Goal: Information Seeking & Learning: Compare options

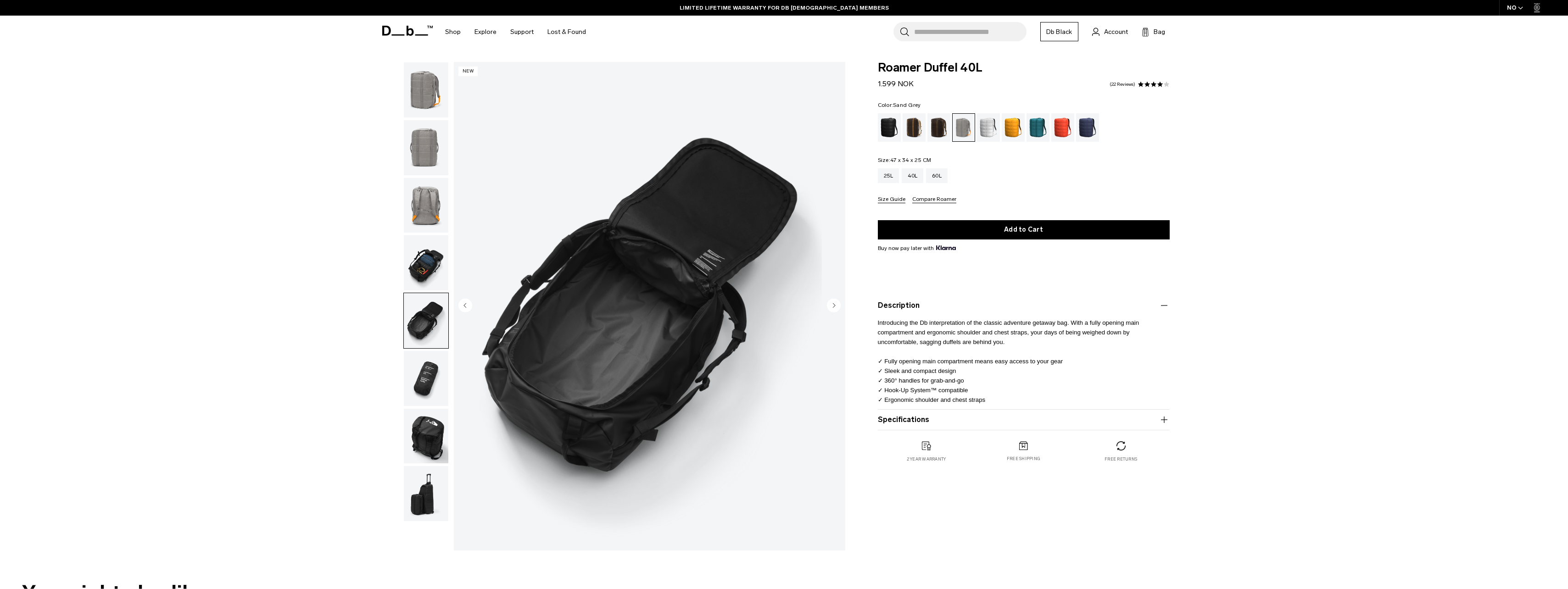
click at [437, 261] on img "button" at bounding box center [426, 263] width 44 height 55
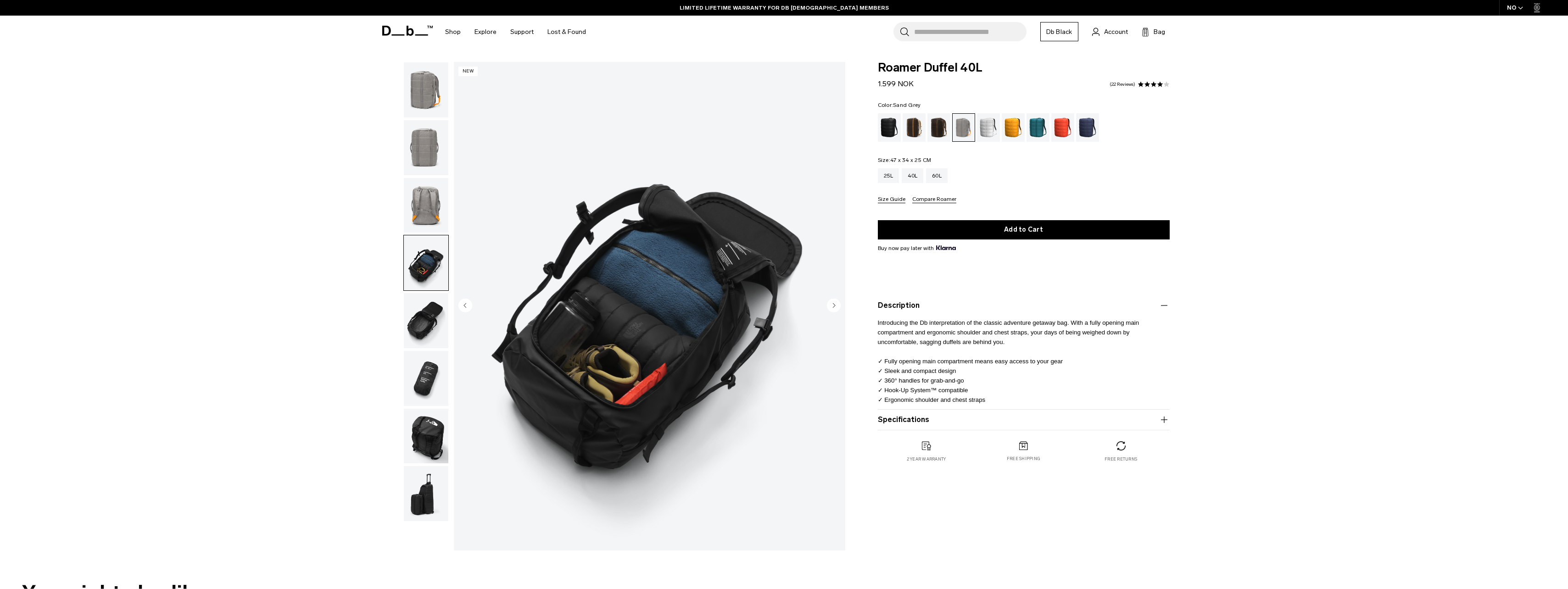
click at [438, 317] on img "button" at bounding box center [426, 321] width 44 height 55
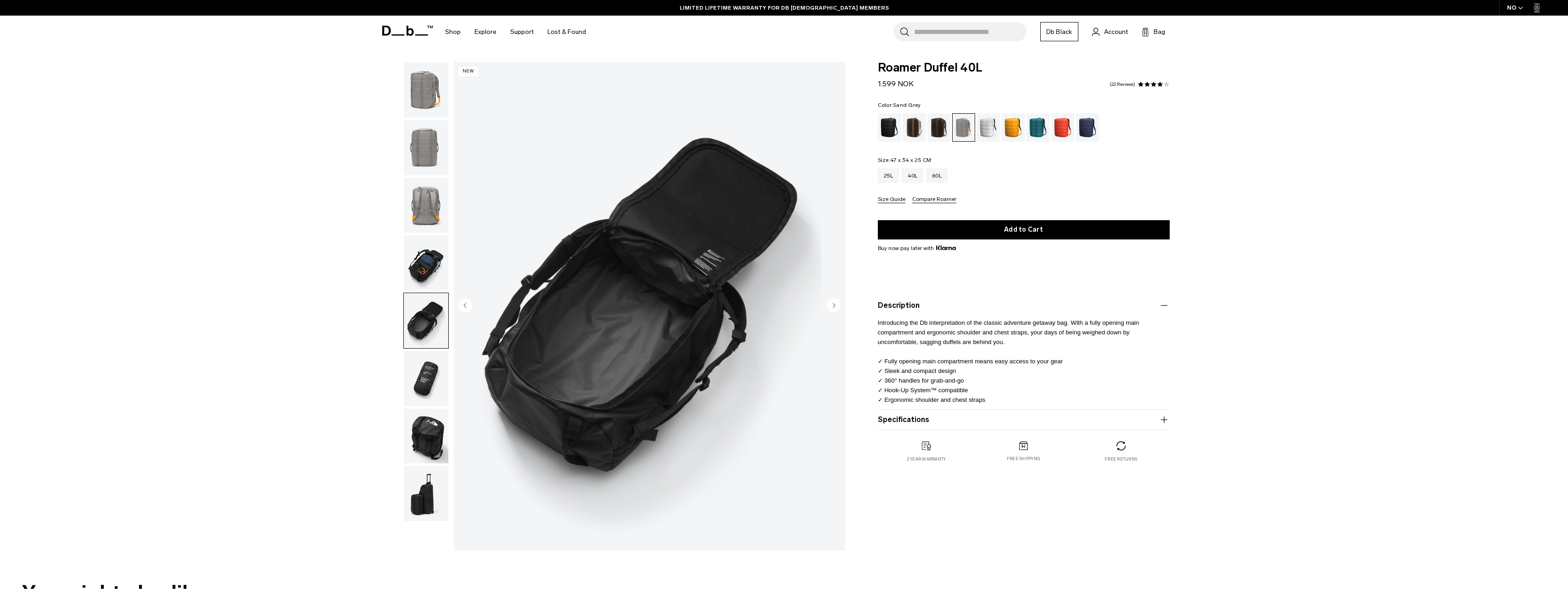
click at [441, 181] on img "button" at bounding box center [426, 206] width 44 height 55
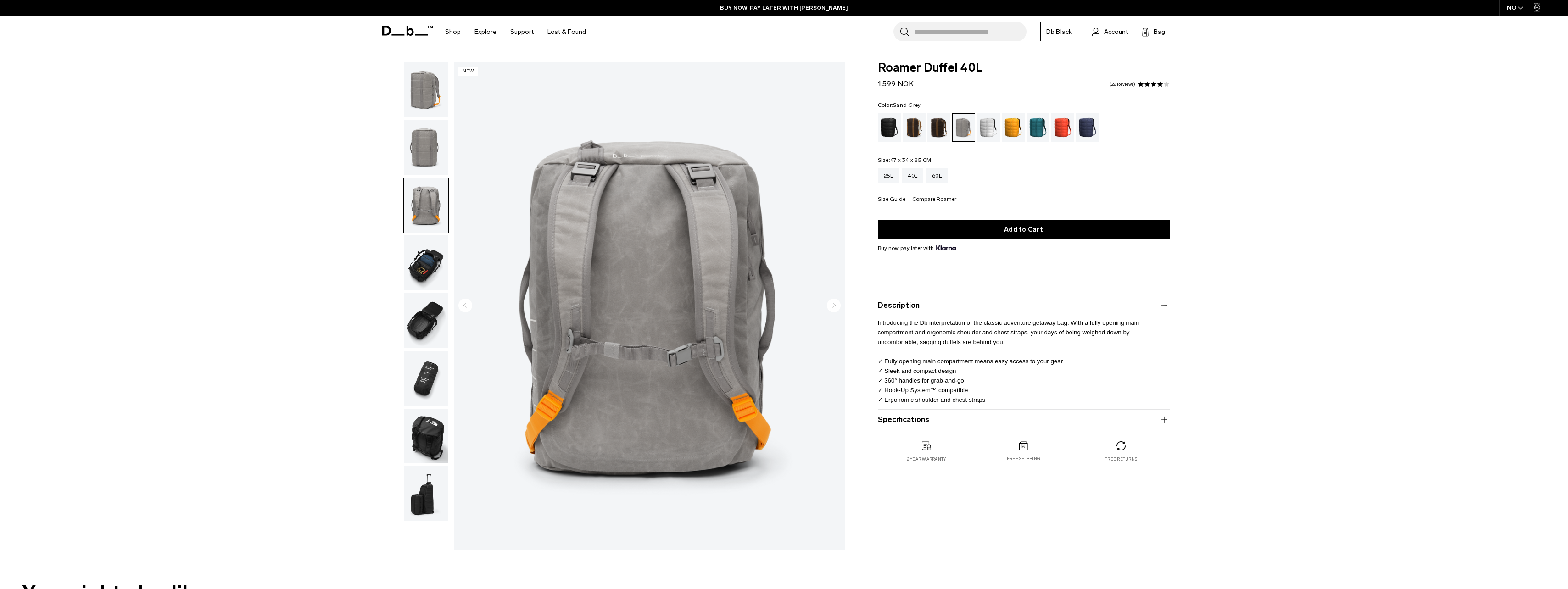
click at [422, 117] on button "button" at bounding box center [426, 89] width 46 height 56
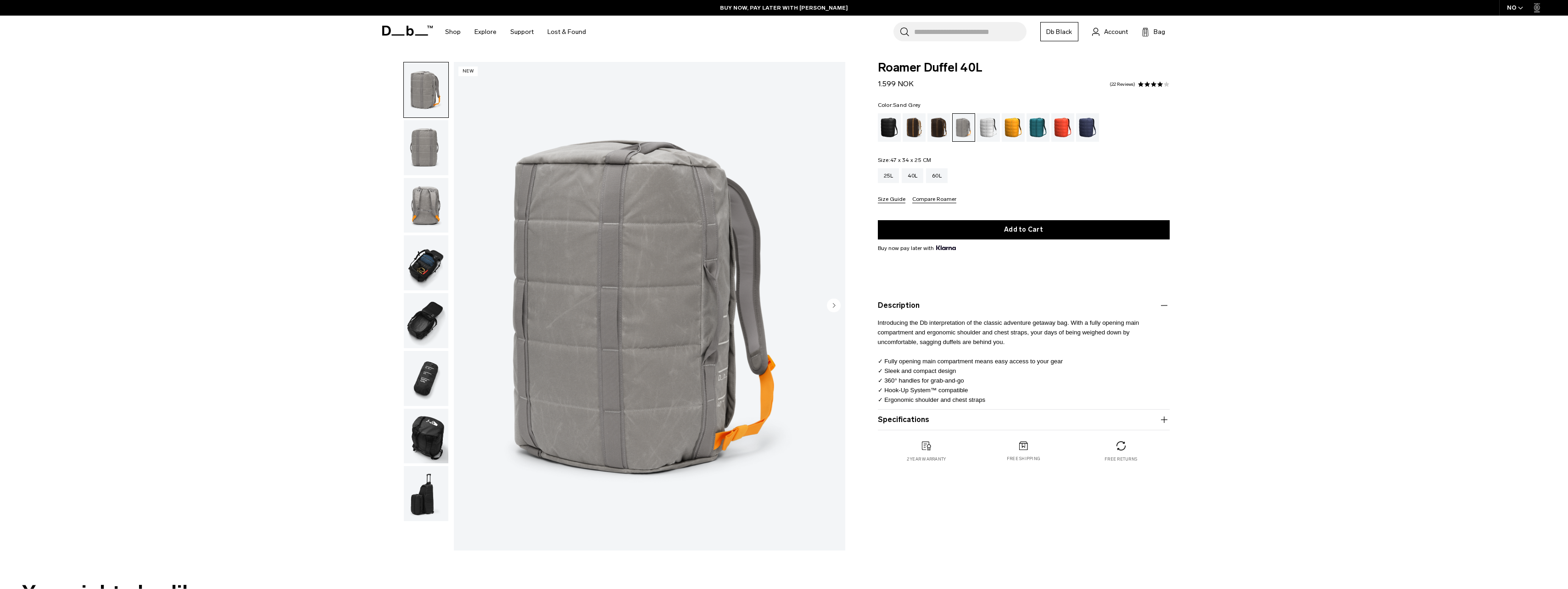
click at [417, 78] on img "button" at bounding box center [426, 90] width 44 height 55
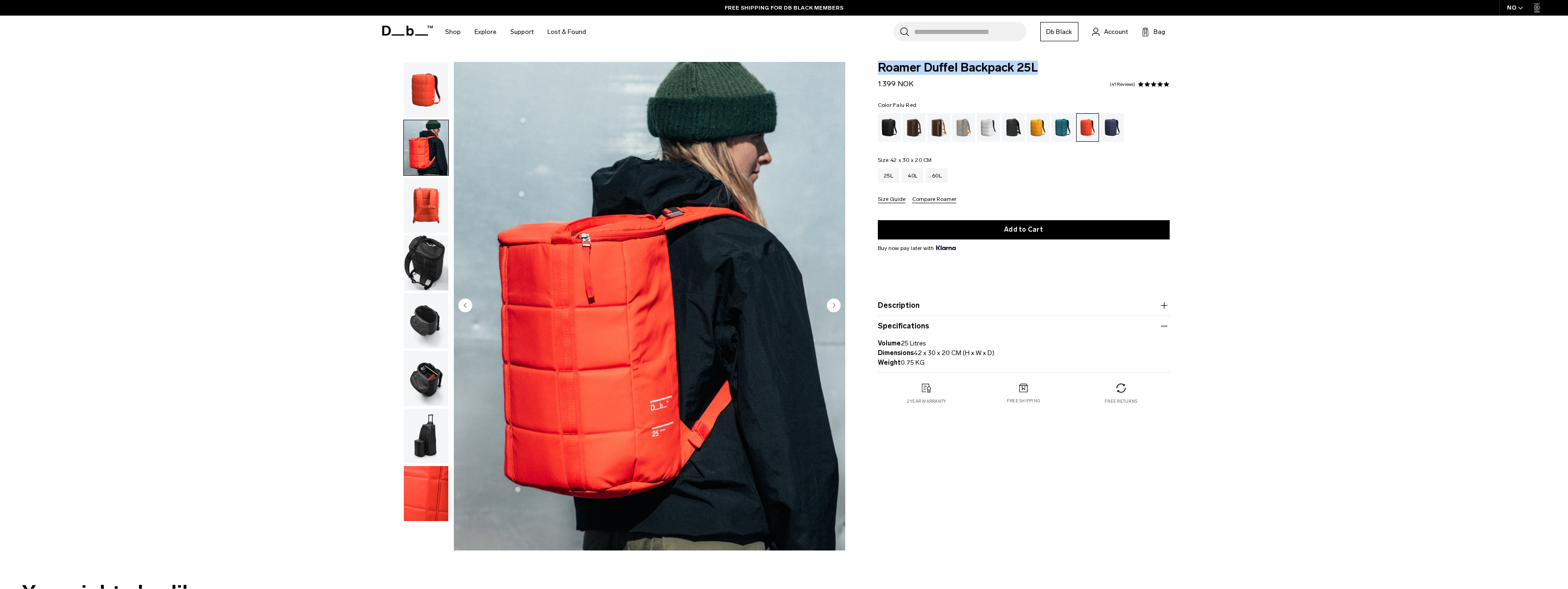
click at [1047, 69] on span "Roamer Duffel Backpack 25L" at bounding box center [1024, 67] width 292 height 12
drag, startPoint x: 1044, startPoint y: 69, endPoint x: 867, endPoint y: 58, distance: 177.3
click at [867, 58] on body "Skip to content BUY NOW, PAY LATER WITH KLARNA 10% OFF YOUR FIRST PURCHASE FOR …" at bounding box center [784, 294] width 1568 height 589
click at [420, 255] on img "button" at bounding box center [426, 263] width 44 height 55
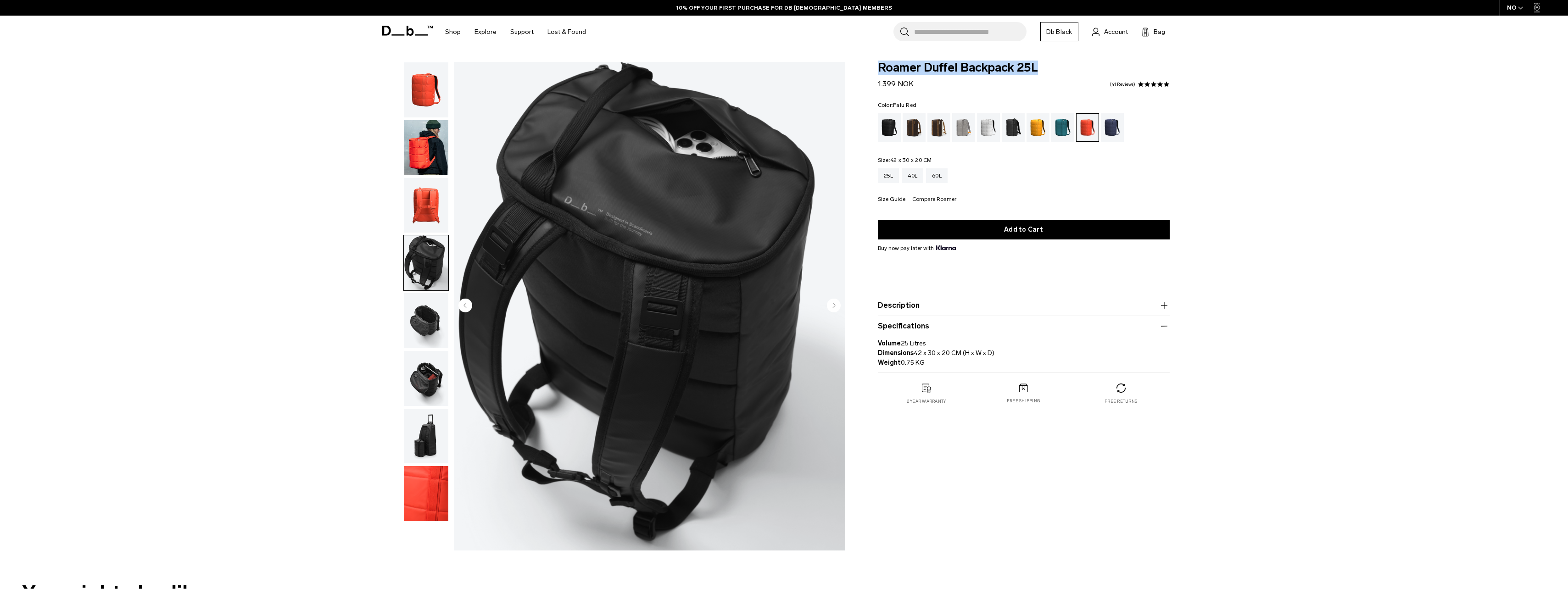
click at [432, 316] on img "button" at bounding box center [426, 321] width 44 height 55
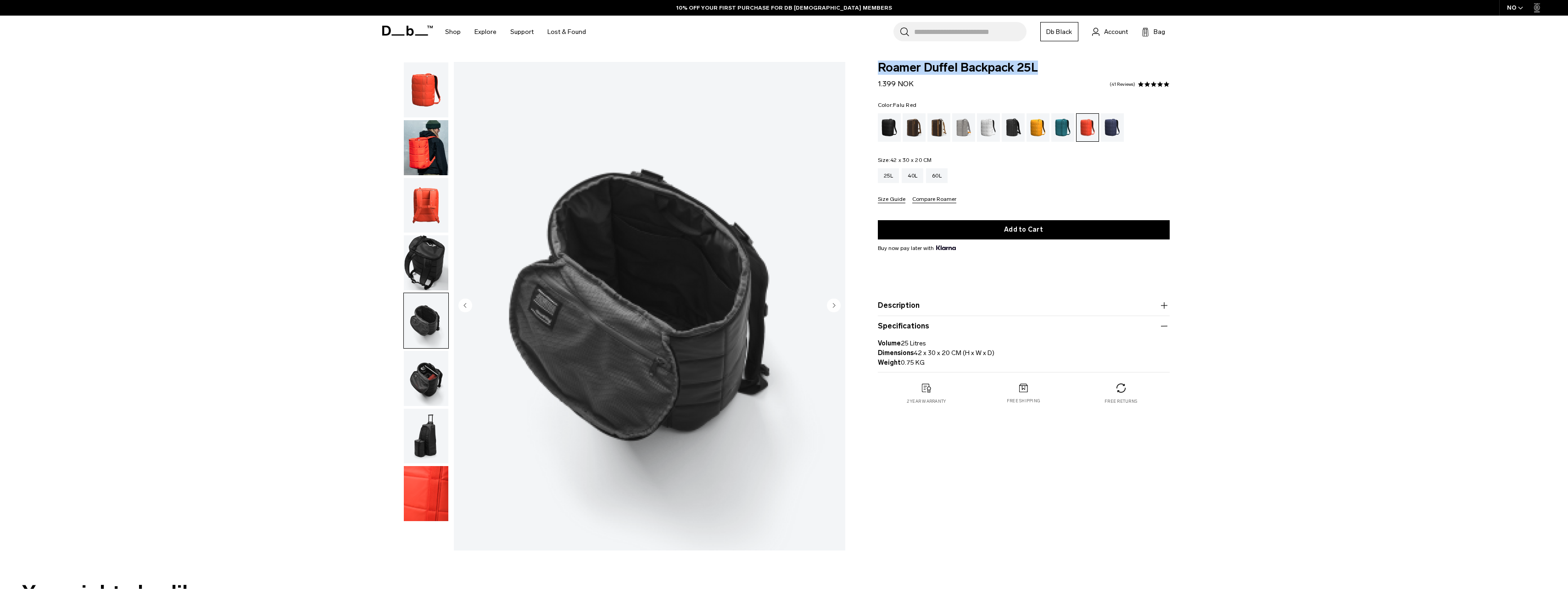
click at [428, 382] on img "button" at bounding box center [426, 378] width 44 height 55
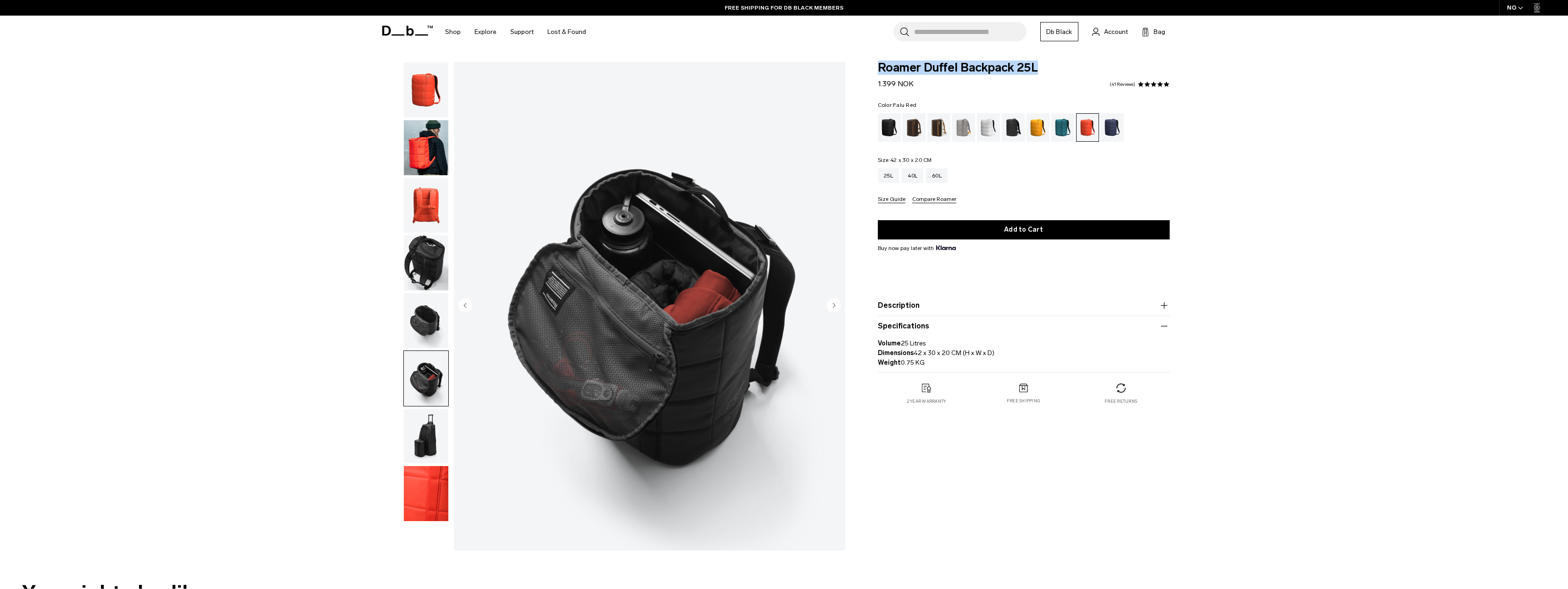
click at [423, 434] on img "button" at bounding box center [426, 436] width 44 height 55
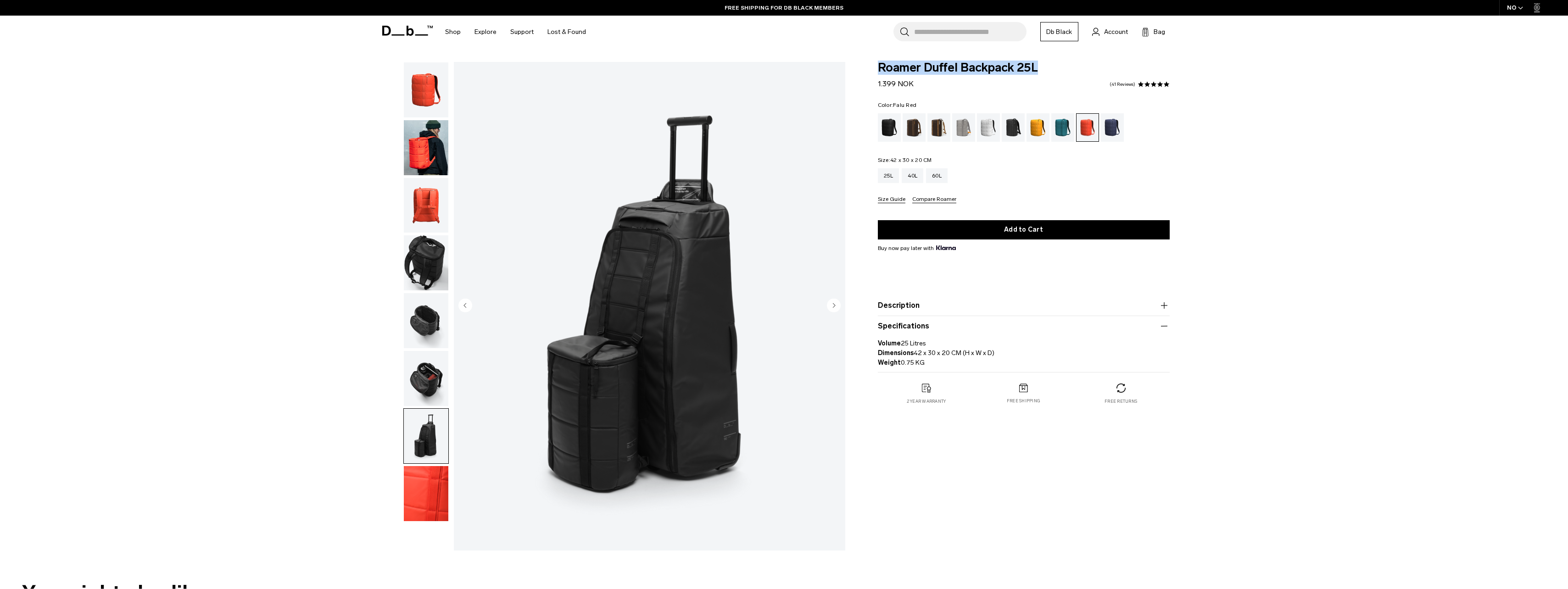
click at [426, 263] on img "button" at bounding box center [426, 263] width 44 height 55
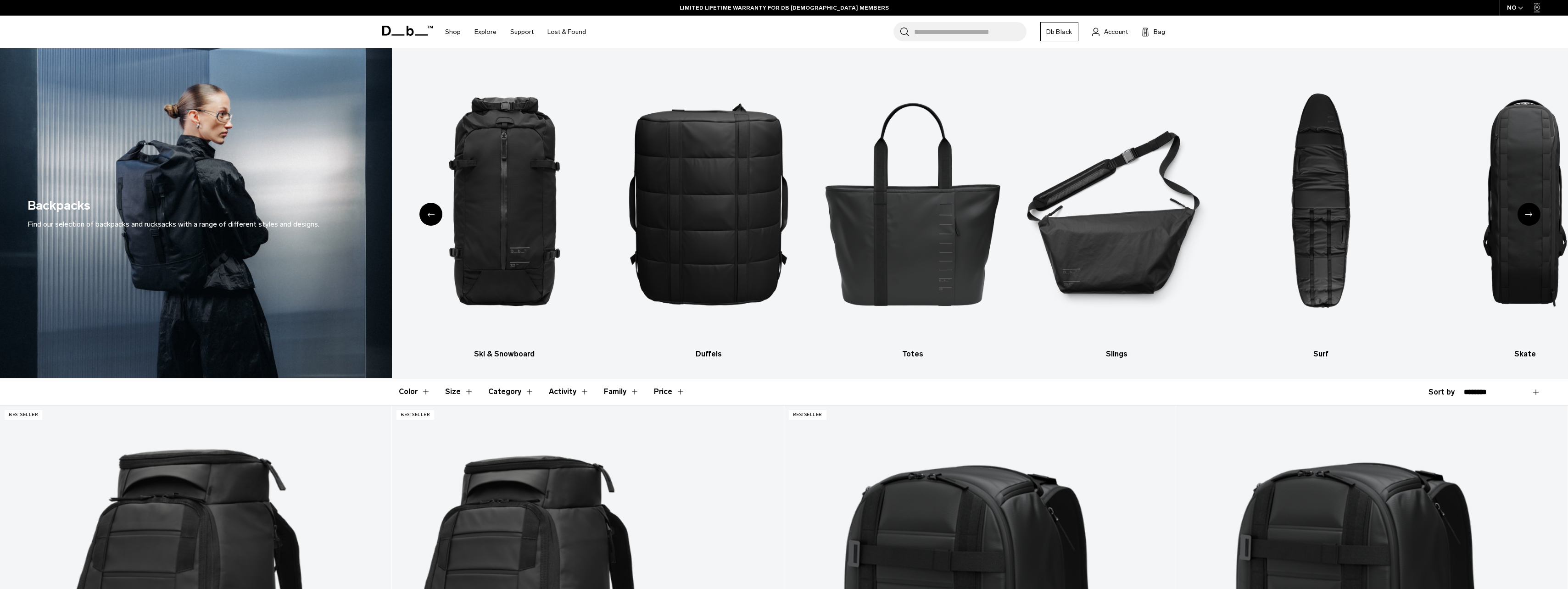
drag, startPoint x: 900, startPoint y: 250, endPoint x: 920, endPoint y: 162, distance: 90.2
click at [458, 390] on button "Size" at bounding box center [459, 392] width 28 height 27
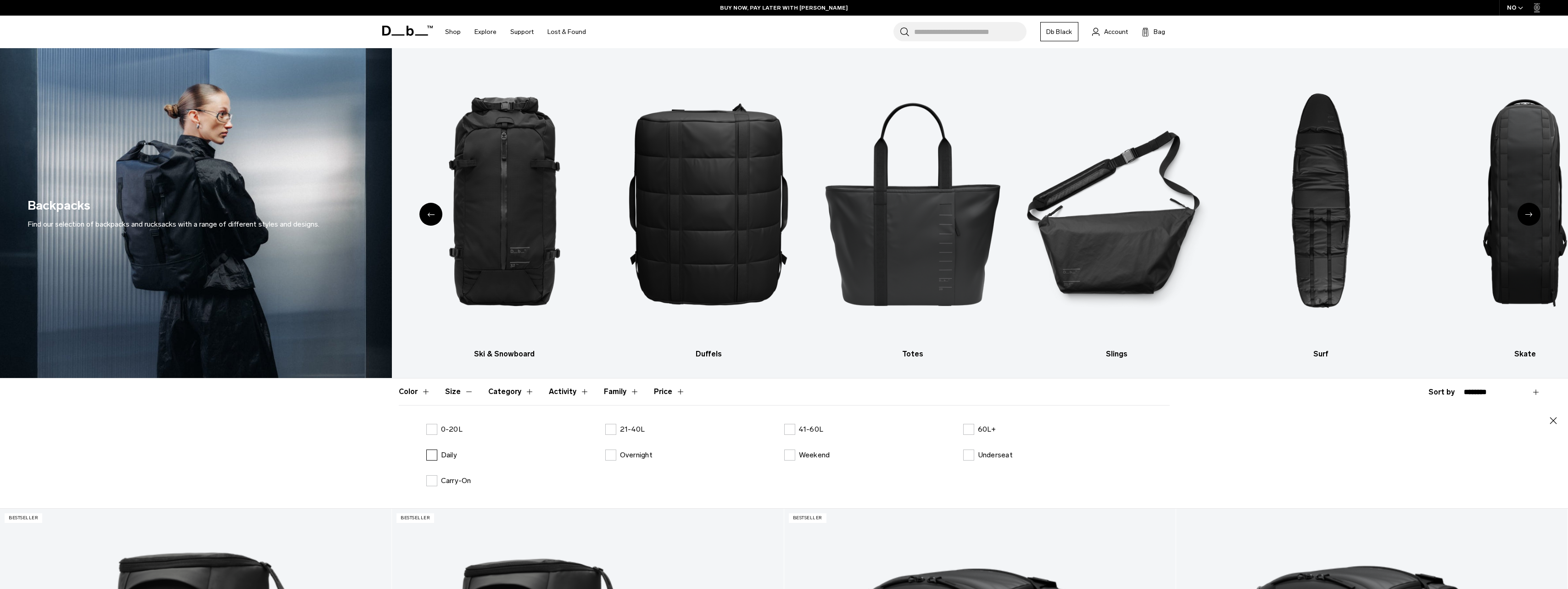
click at [432, 451] on label "Daily" at bounding box center [441, 455] width 31 height 11
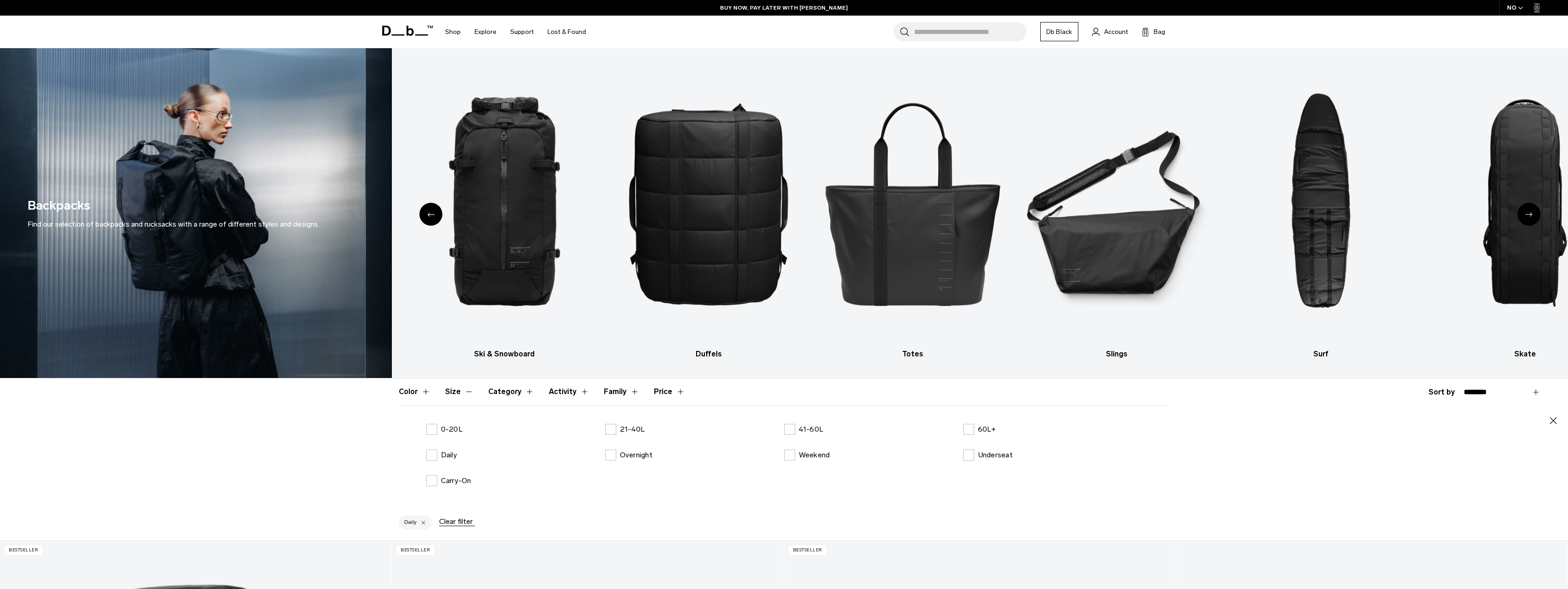
drag, startPoint x: 436, startPoint y: 456, endPoint x: 514, endPoint y: 437, distance: 80.3
click at [437, 455] on label "Daily" at bounding box center [441, 455] width 31 height 11
click at [616, 430] on label "21-40L" at bounding box center [625, 429] width 40 height 11
click at [1559, 422] on div "Color Size Category Activity Family Price Close Blue" at bounding box center [784, 443] width 1568 height 130
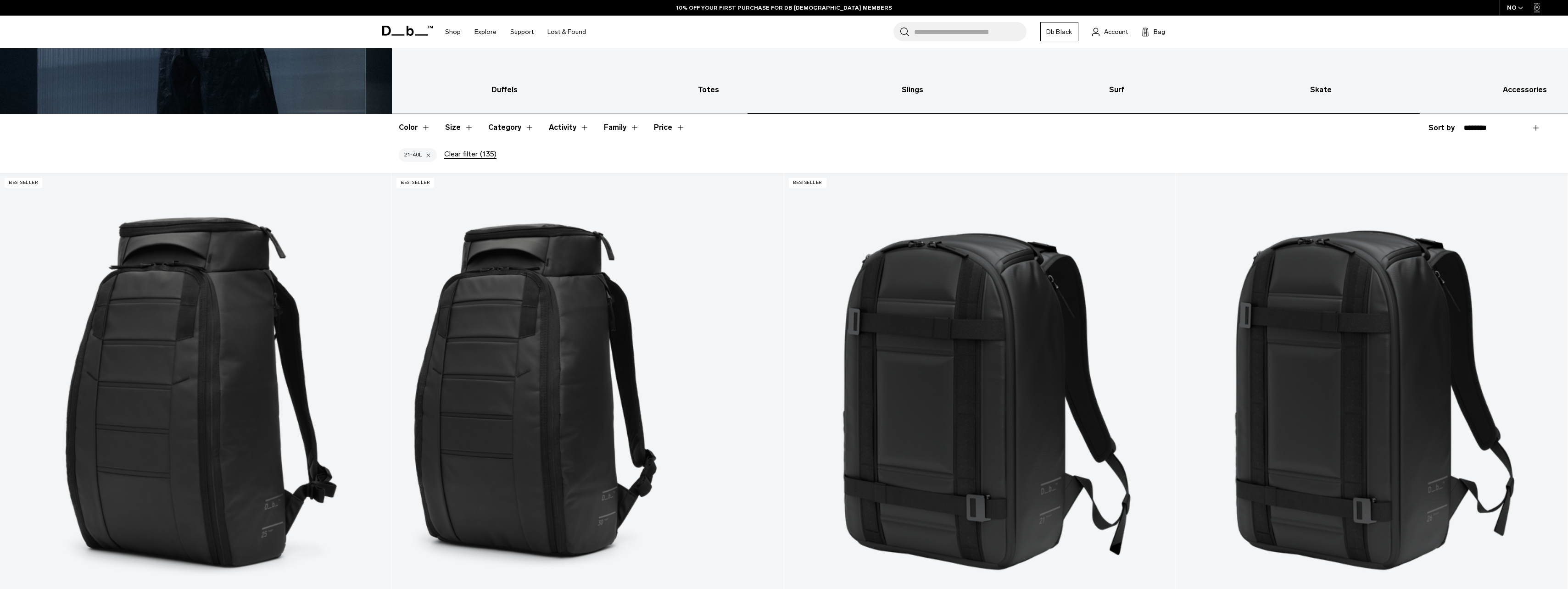
scroll to position [275, 0]
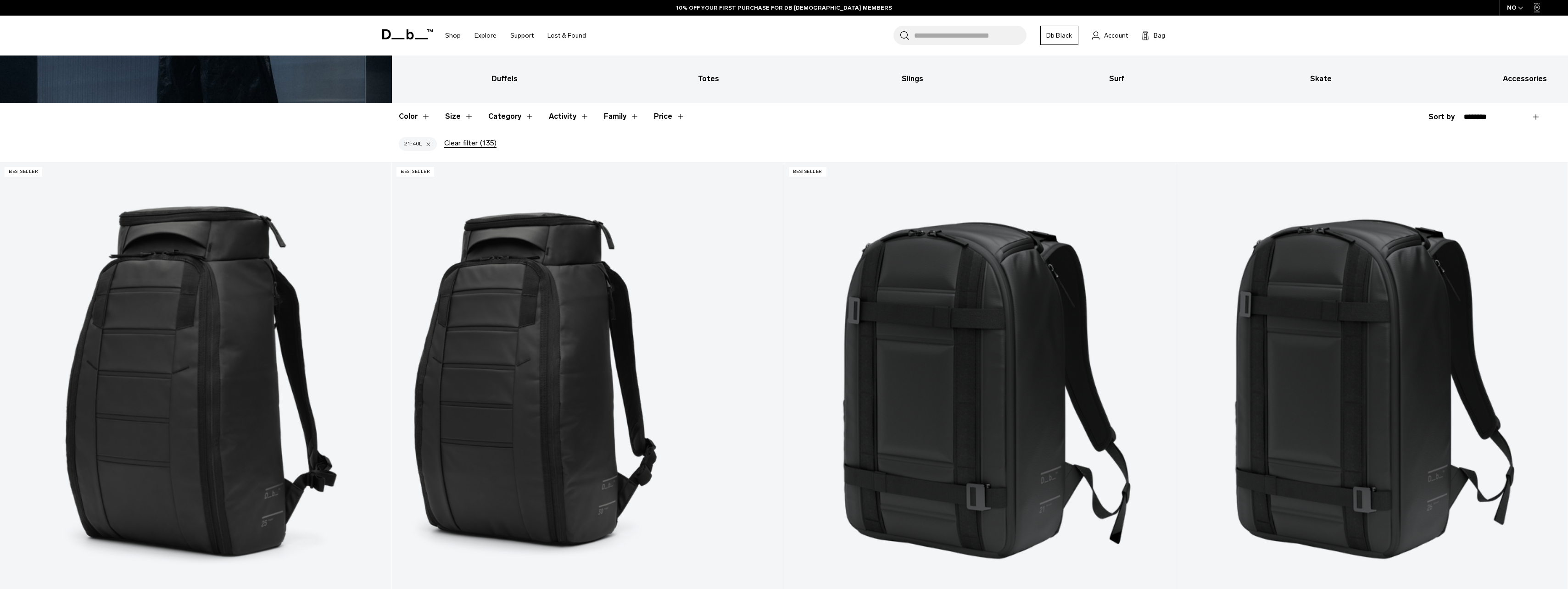
click at [1499, 119] on select "**********" at bounding box center [1502, 117] width 77 height 8
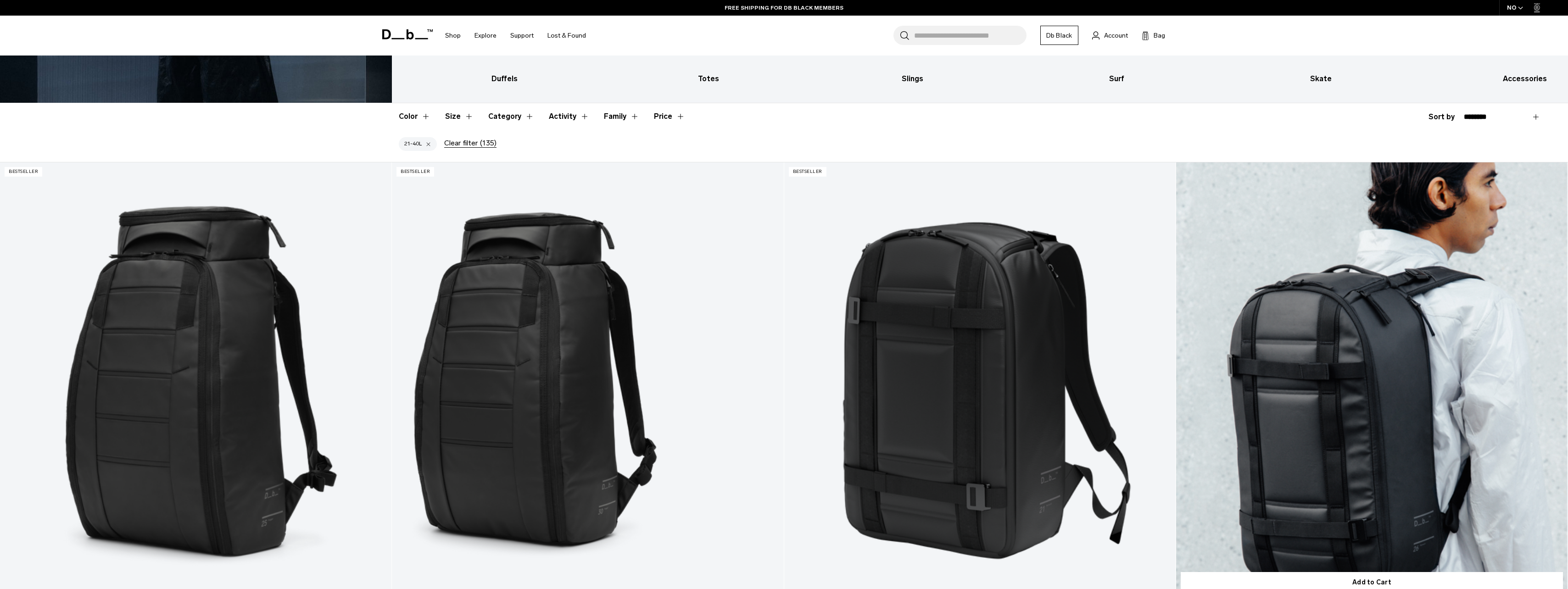
select select "**********"
click at [1464, 113] on select "**********" at bounding box center [1502, 117] width 77 height 8
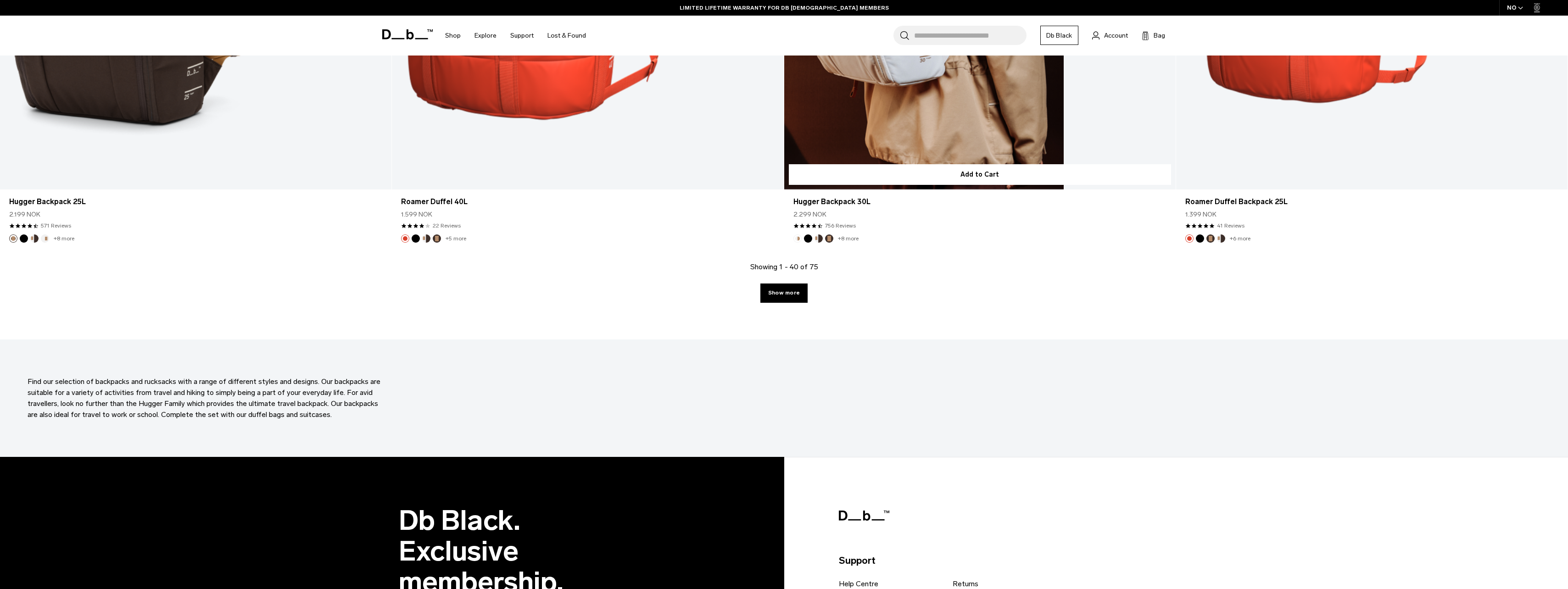
scroll to position [5089, 0]
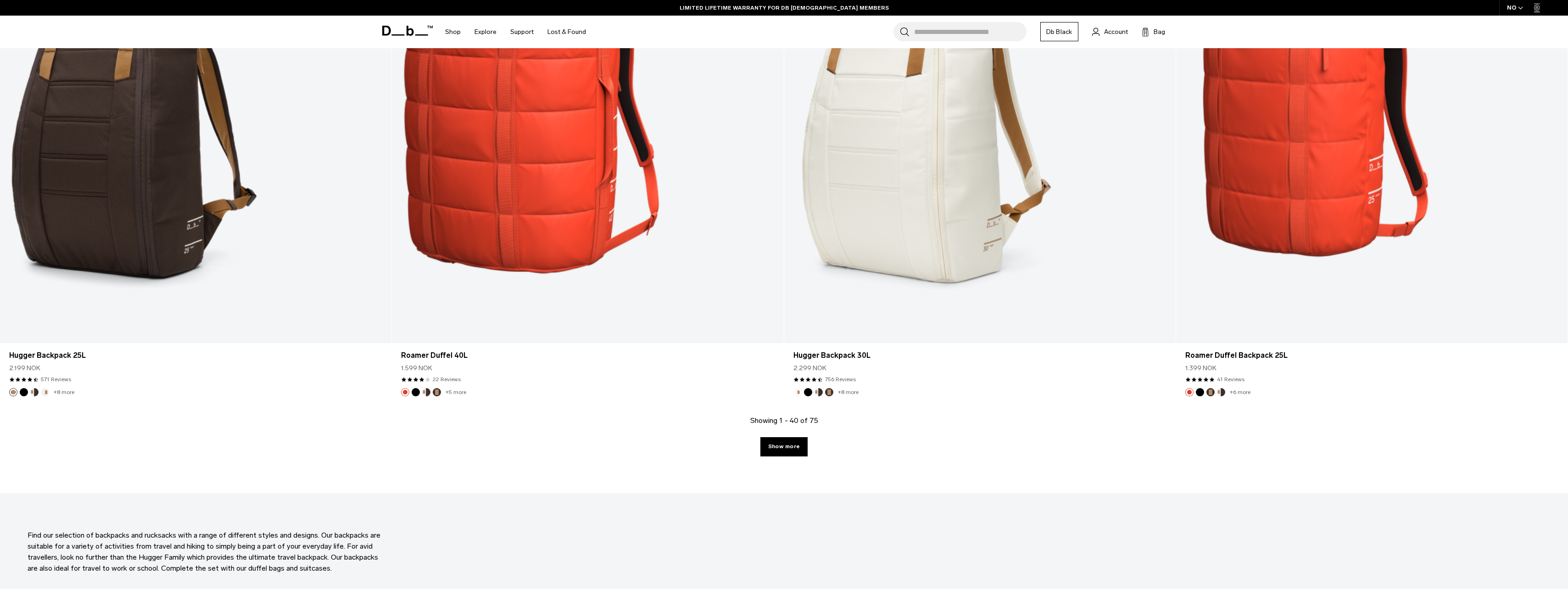
click at [773, 443] on link "Show more" at bounding box center [784, 446] width 47 height 19
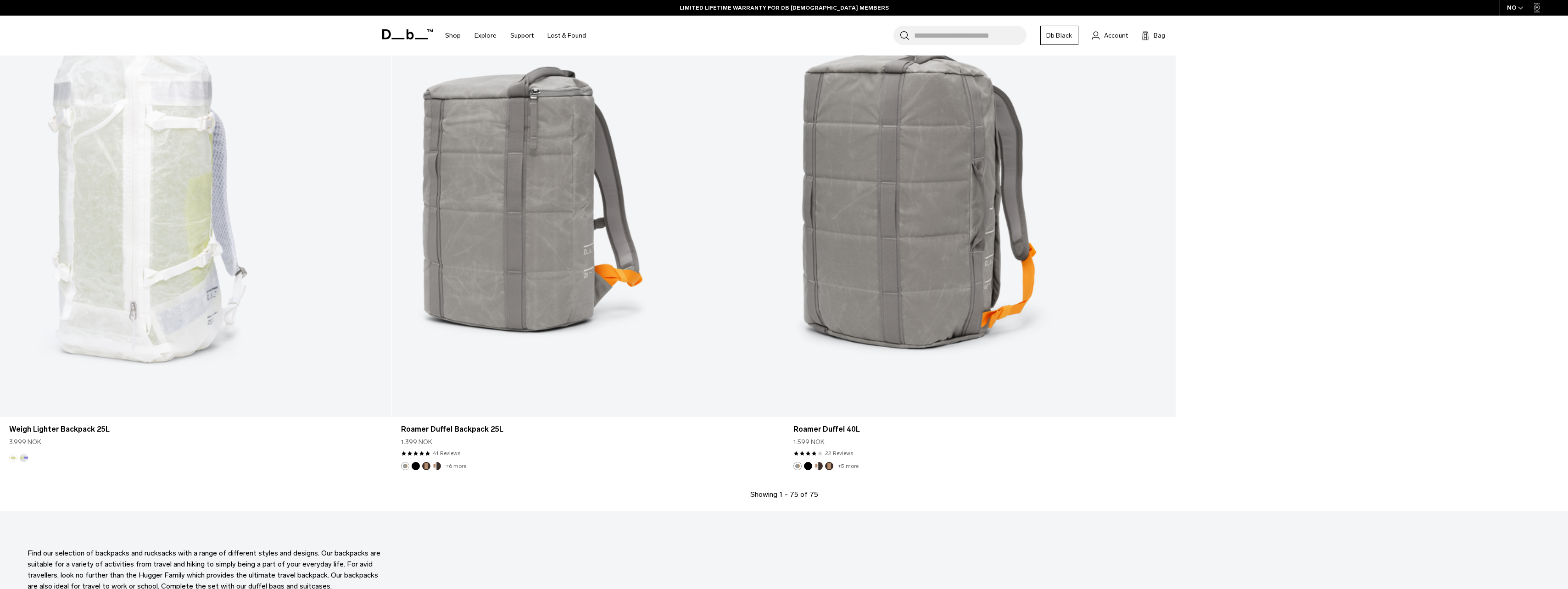
scroll to position [9589, 0]
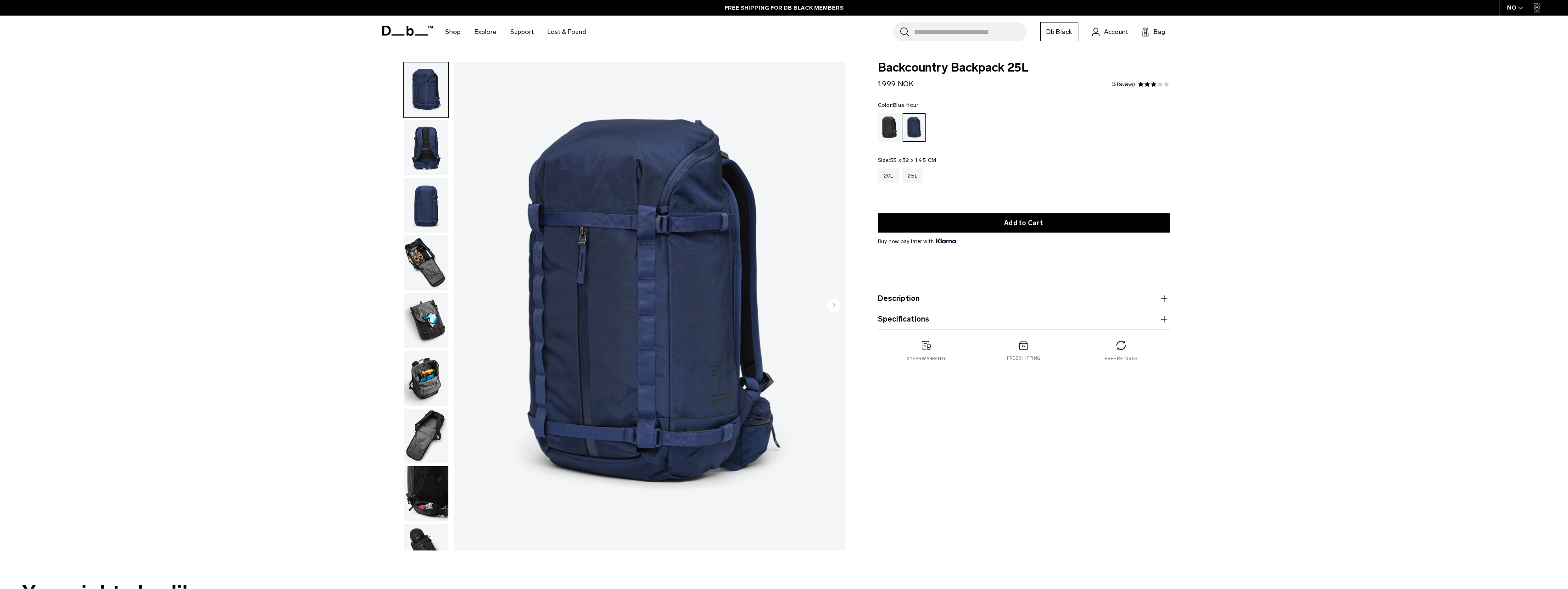
click at [415, 308] on img "button" at bounding box center [426, 321] width 44 height 55
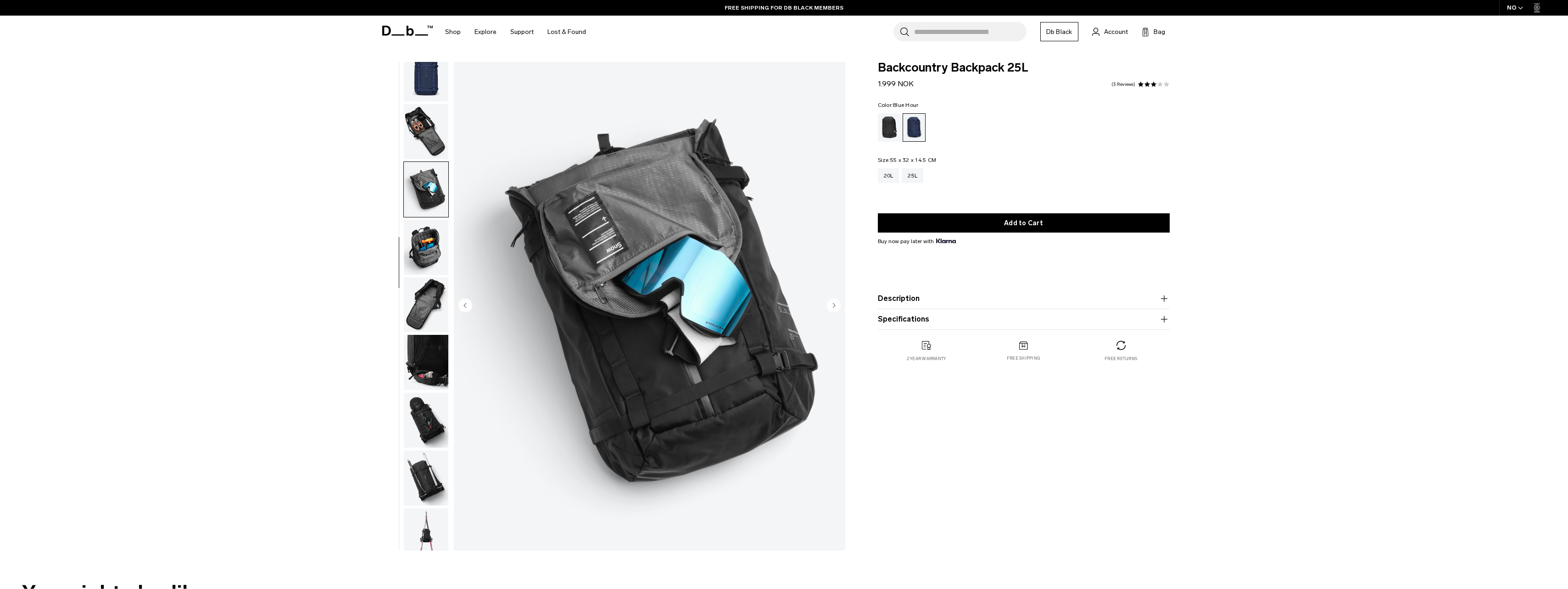
scroll to position [144, 0]
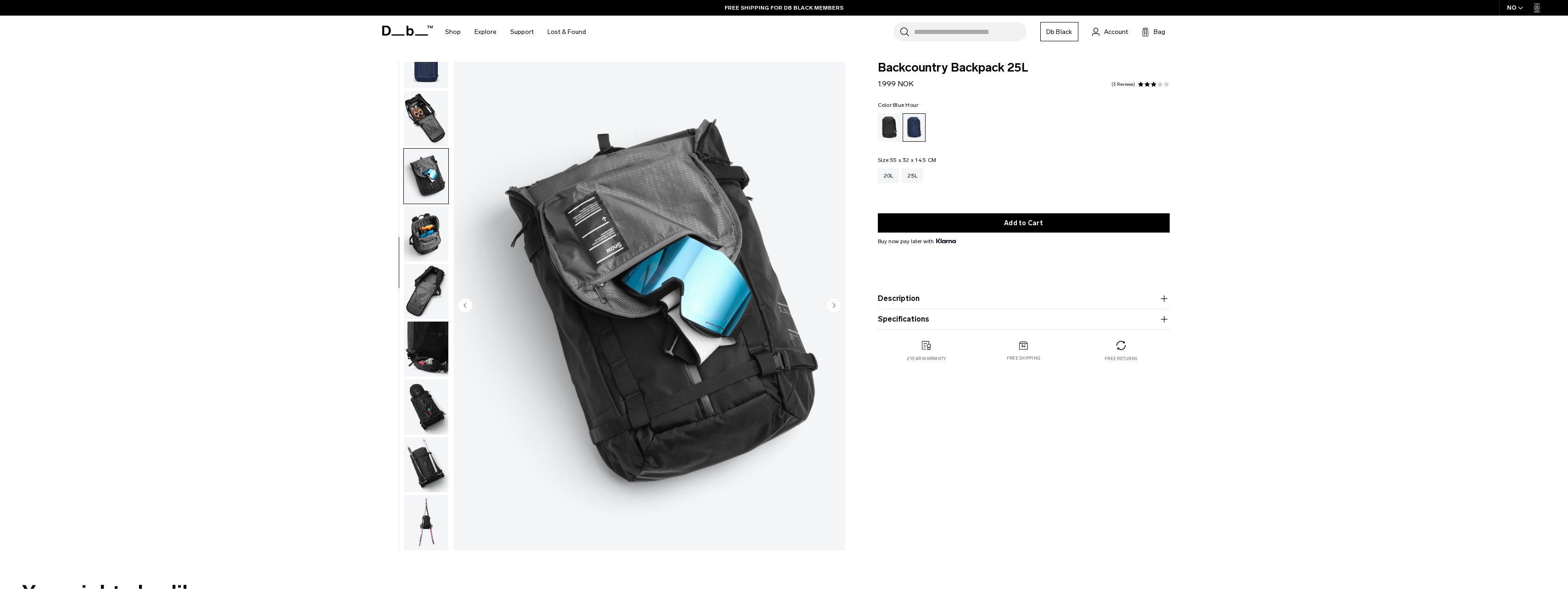
click at [417, 225] on img "button" at bounding box center [426, 234] width 44 height 55
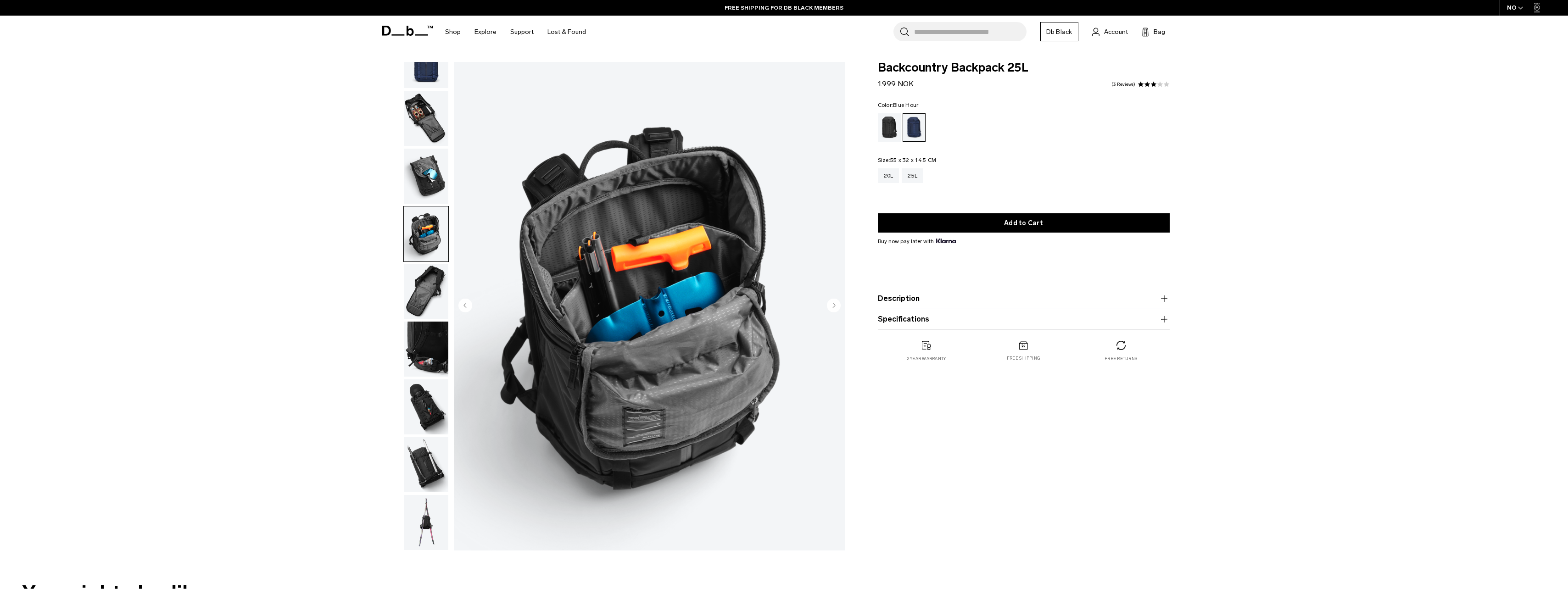
click at [444, 89] on ul at bounding box center [426, 305] width 46 height 488
click at [433, 117] on img "button" at bounding box center [426, 118] width 44 height 55
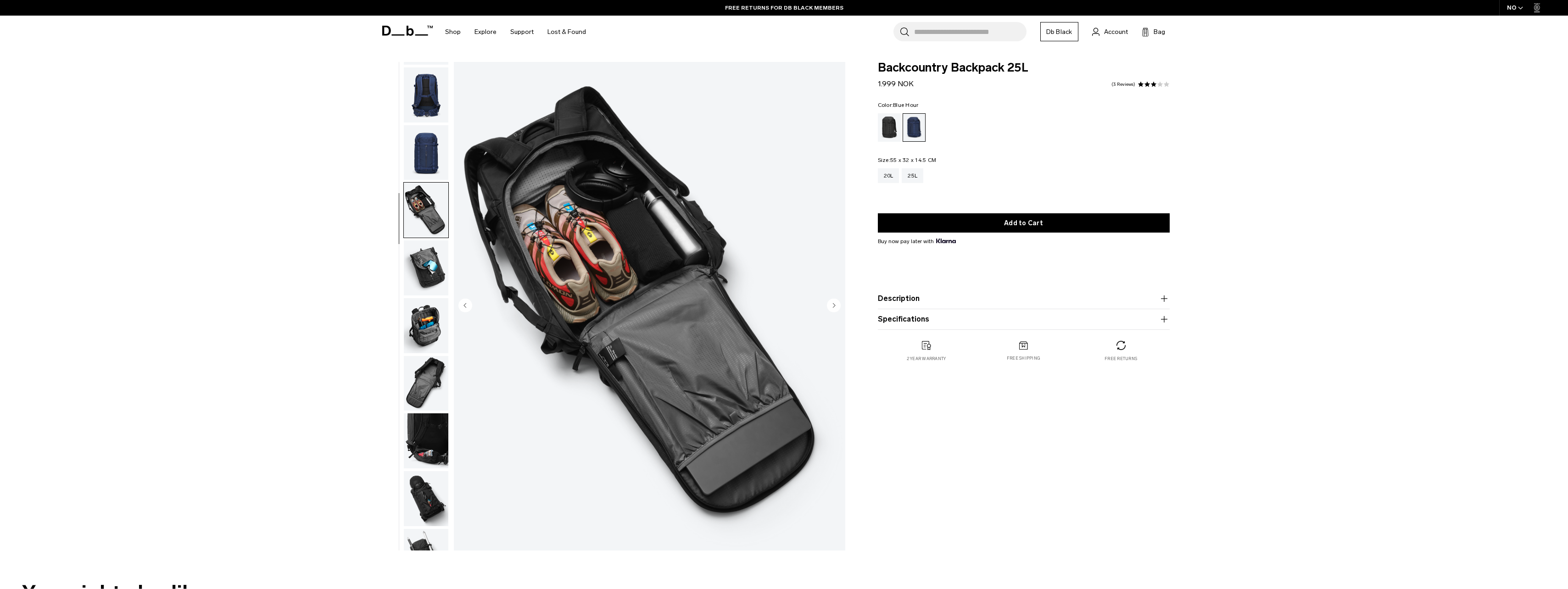
click at [438, 132] on img "button" at bounding box center [426, 153] width 44 height 55
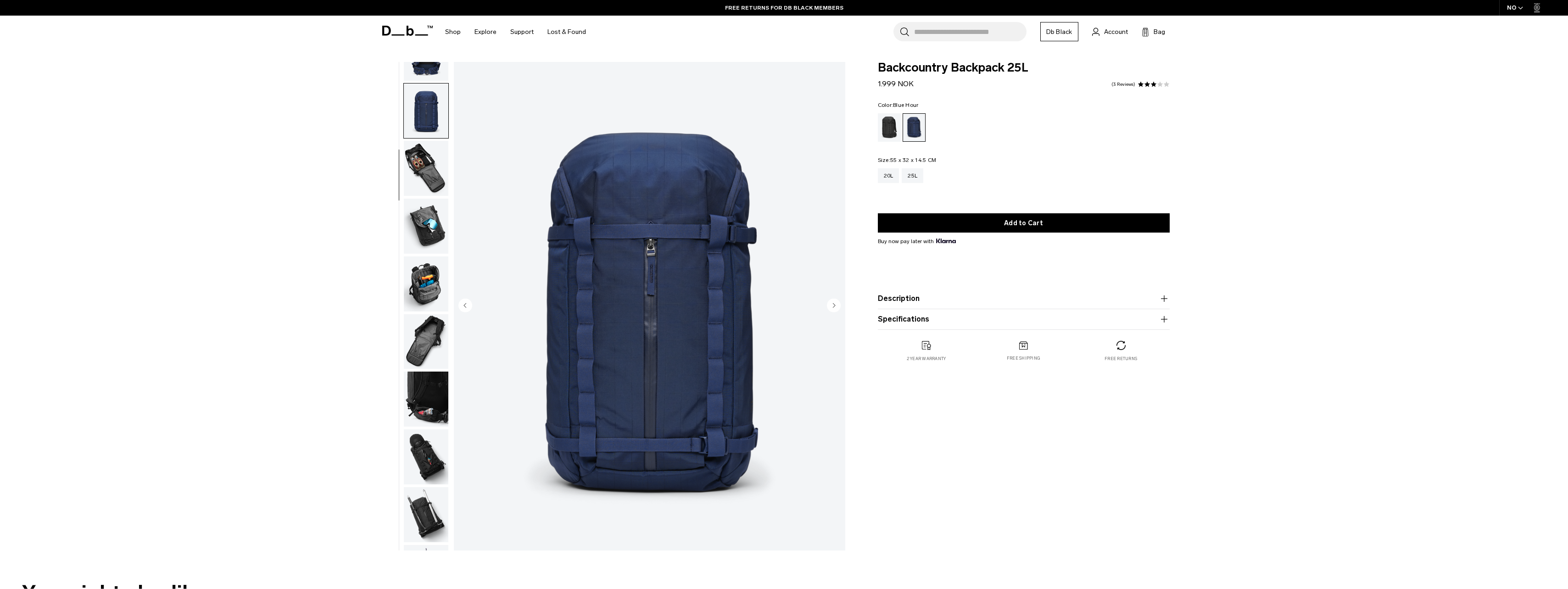
scroll to position [116, 0]
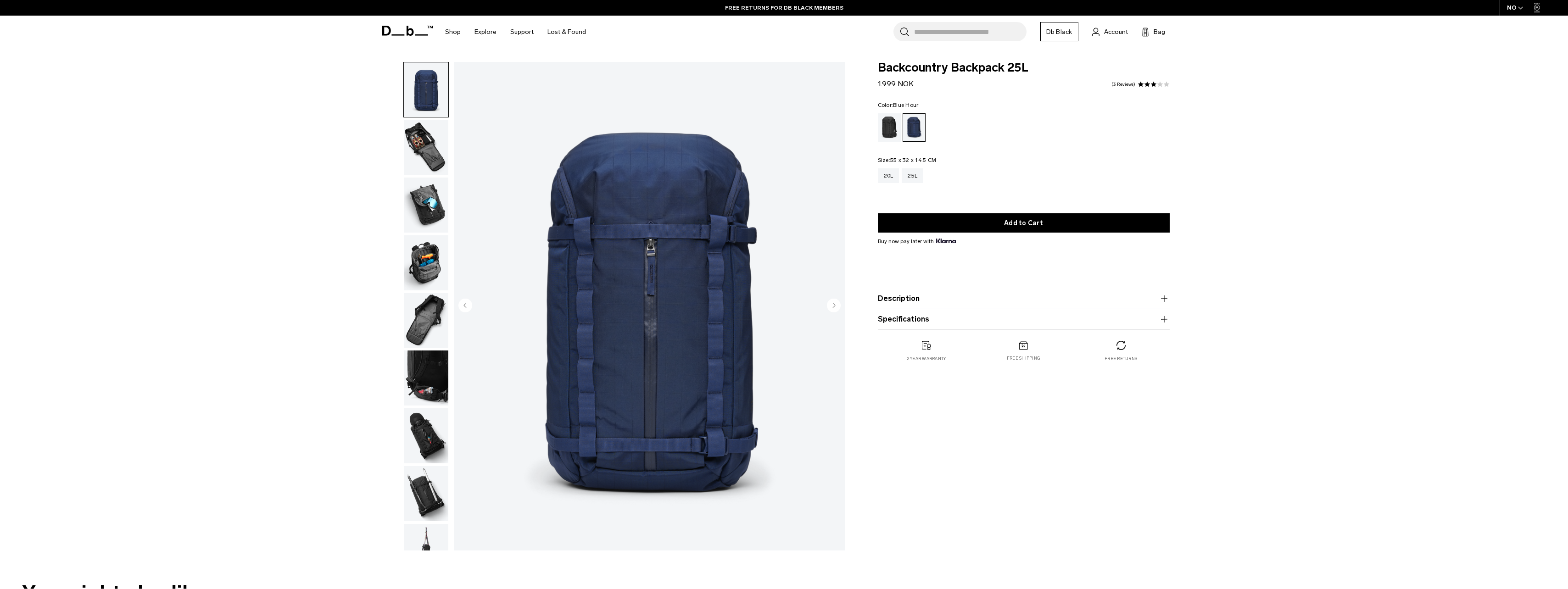
click at [436, 331] on img "button" at bounding box center [426, 321] width 44 height 55
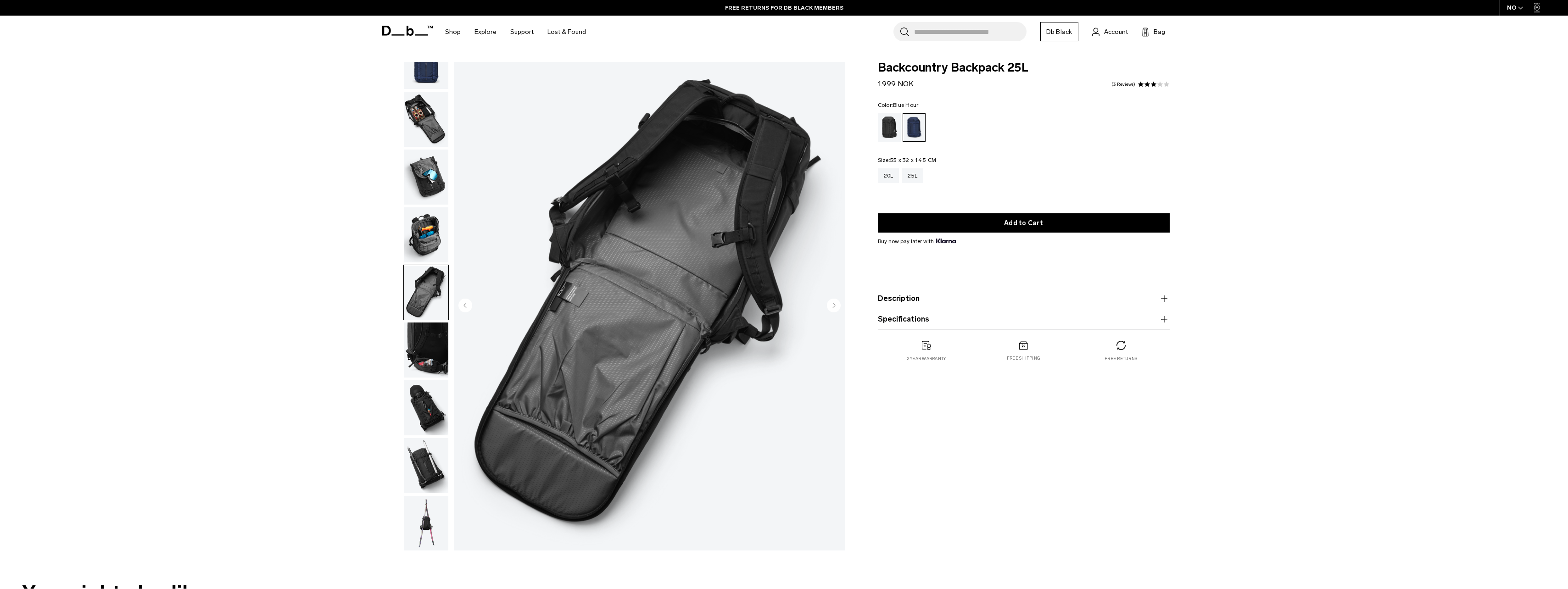
scroll to position [144, 0]
click at [424, 363] on img "button" at bounding box center [426, 349] width 44 height 55
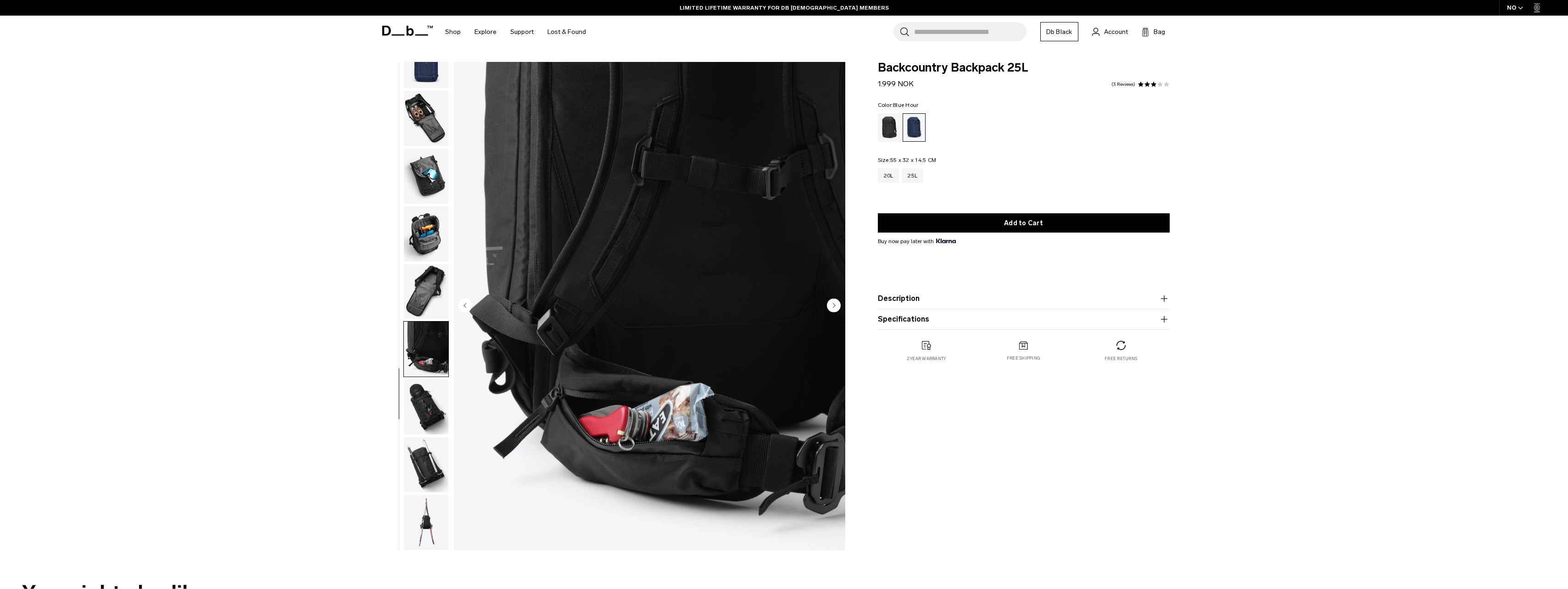
click at [427, 401] on img "button" at bounding box center [426, 407] width 44 height 55
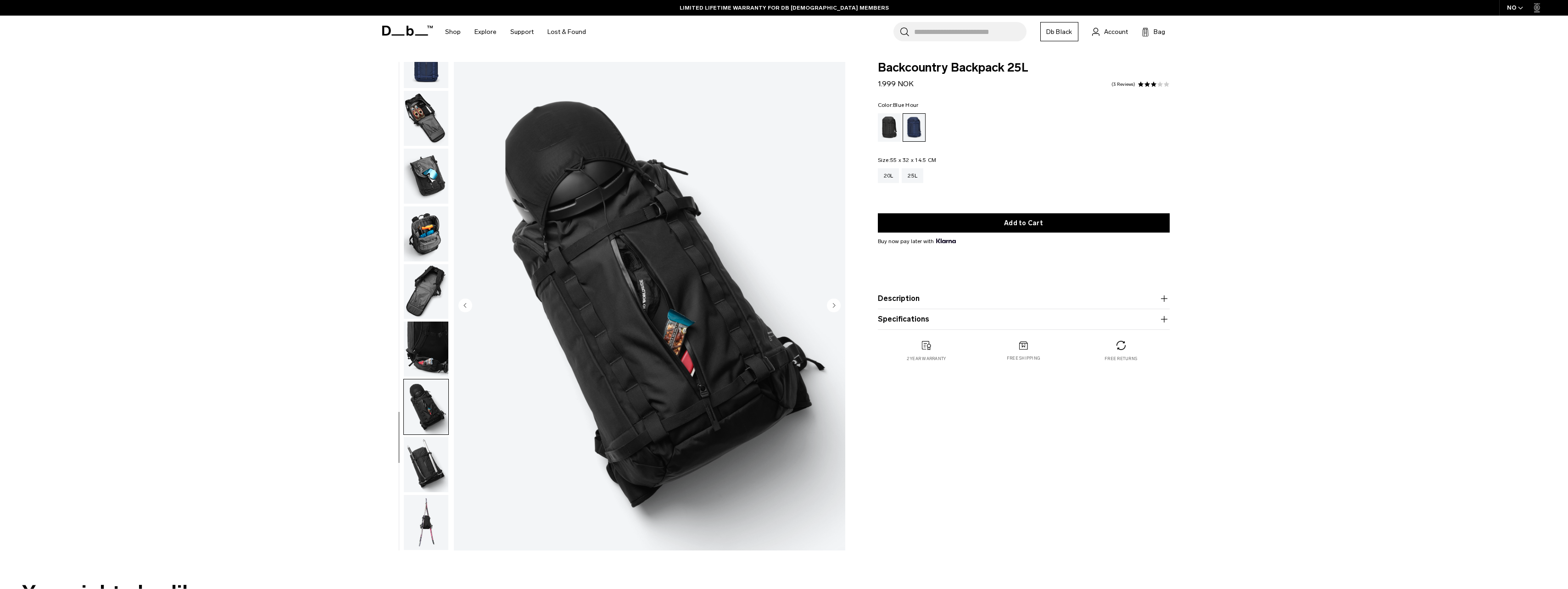
click at [437, 117] on img "button" at bounding box center [426, 118] width 44 height 55
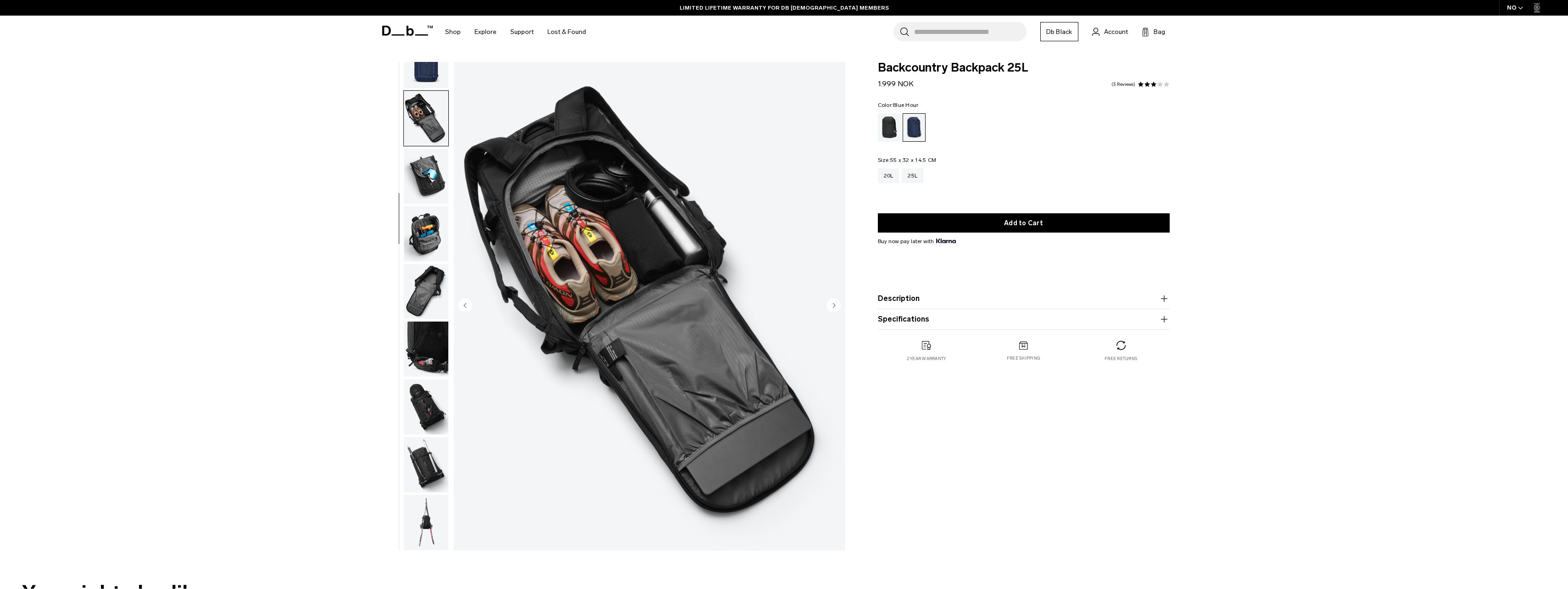
click at [432, 193] on img "button" at bounding box center [426, 176] width 44 height 55
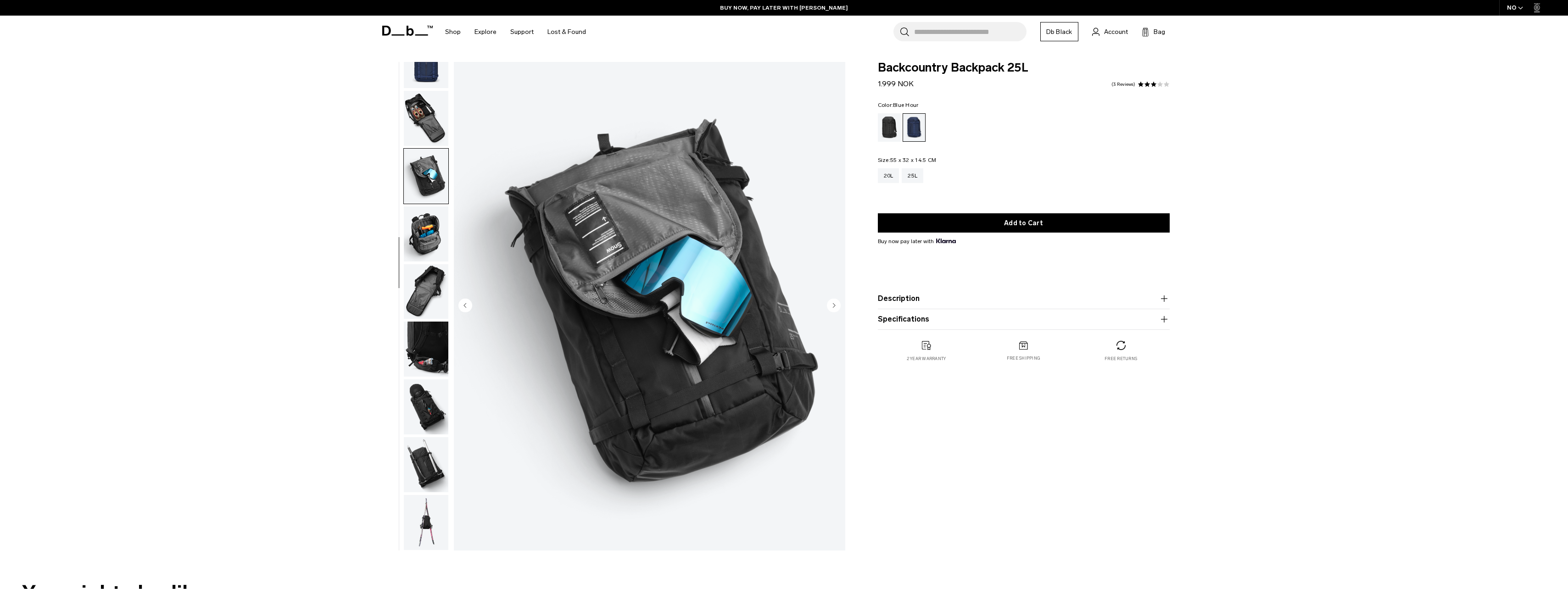
click at [430, 235] on img "button" at bounding box center [426, 234] width 44 height 55
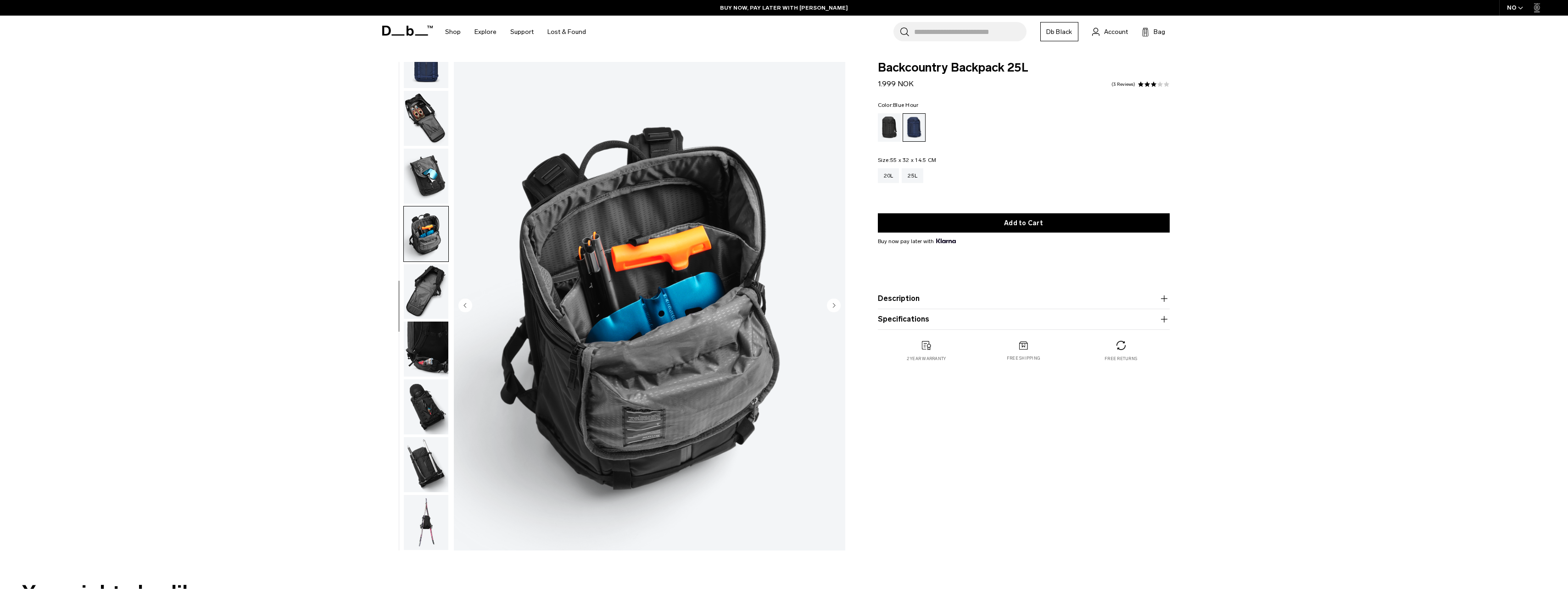
click at [436, 472] on img "button" at bounding box center [426, 464] width 44 height 55
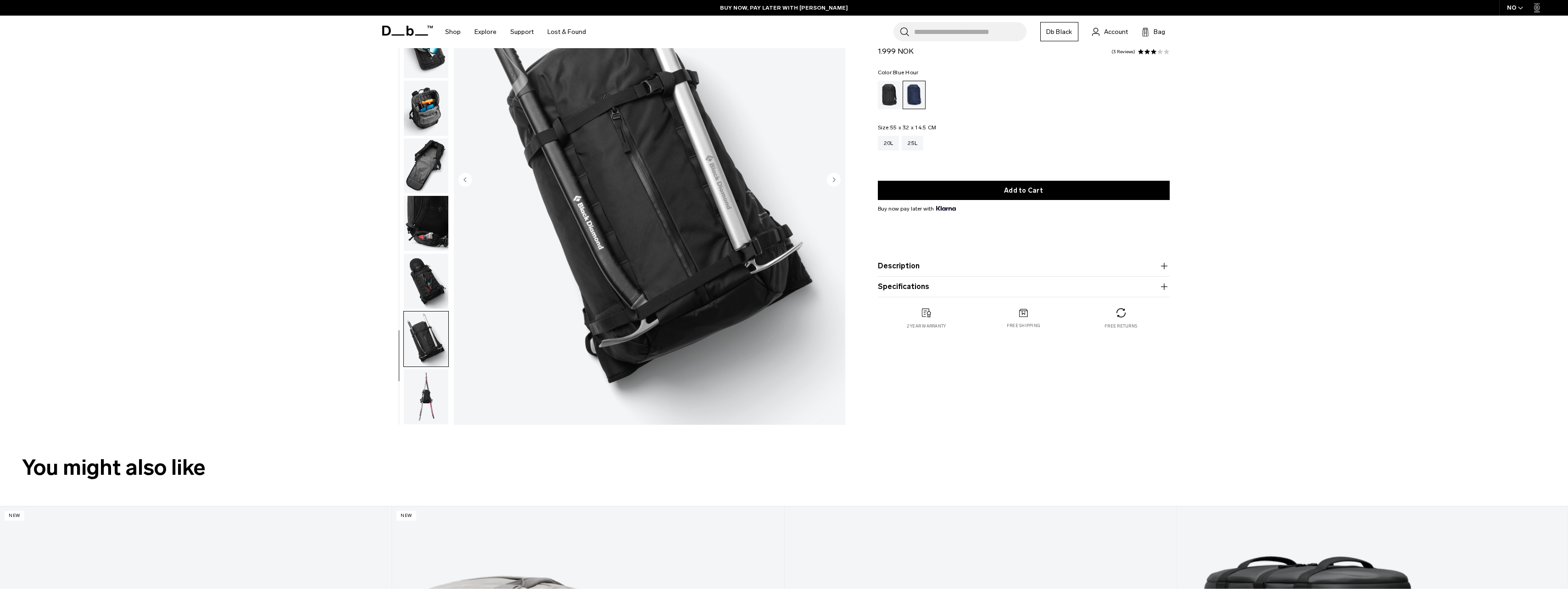
scroll to position [137, 0]
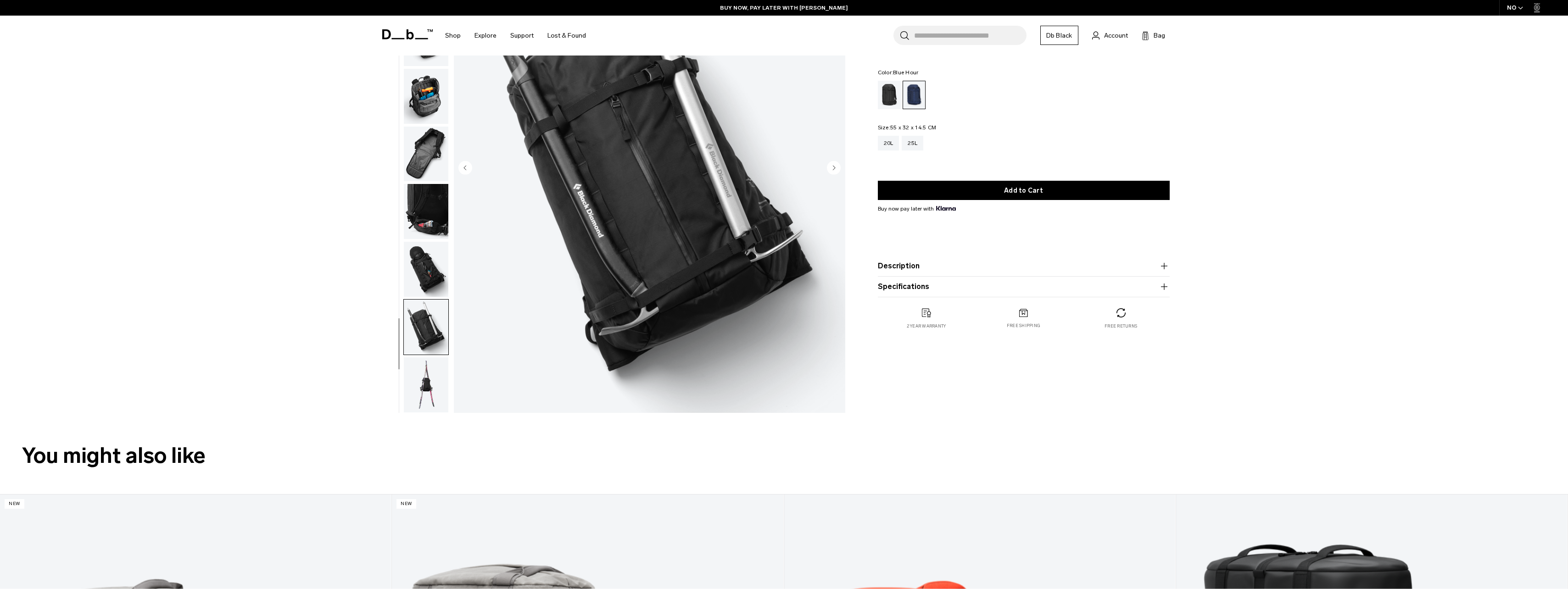
click at [429, 389] on img "button" at bounding box center [426, 385] width 44 height 55
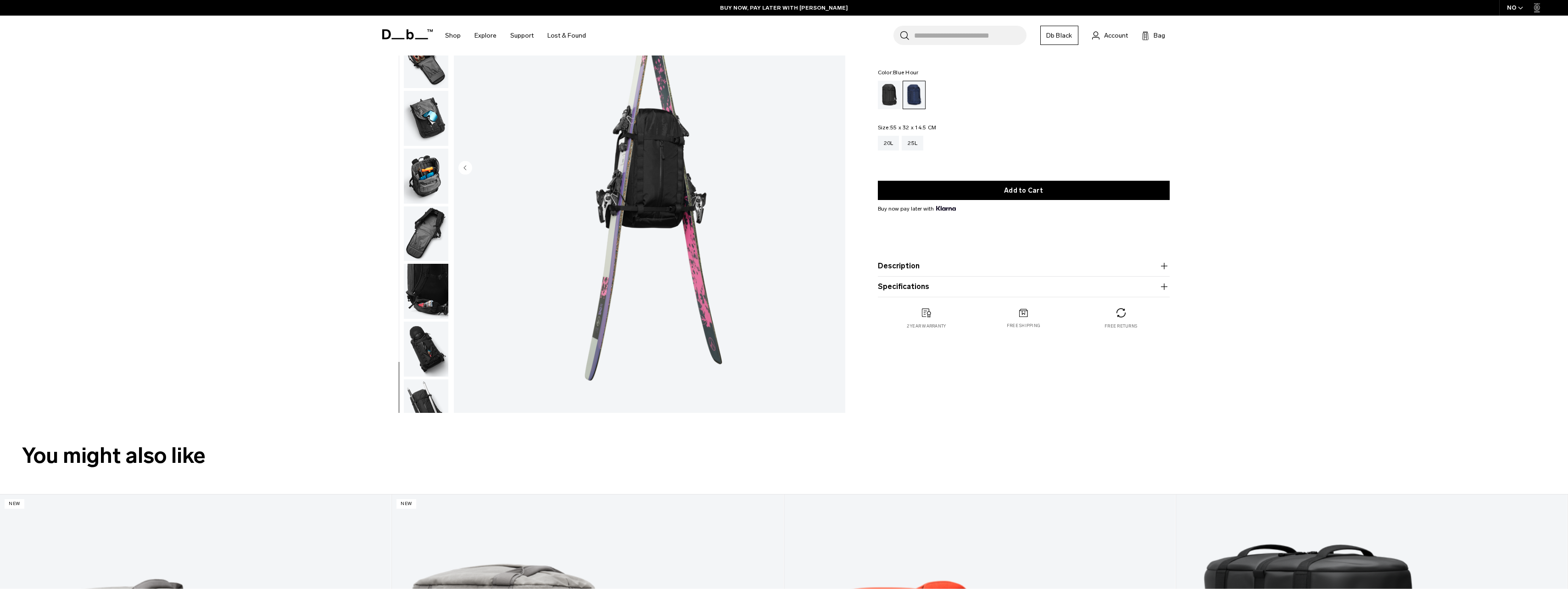
scroll to position [0, 0]
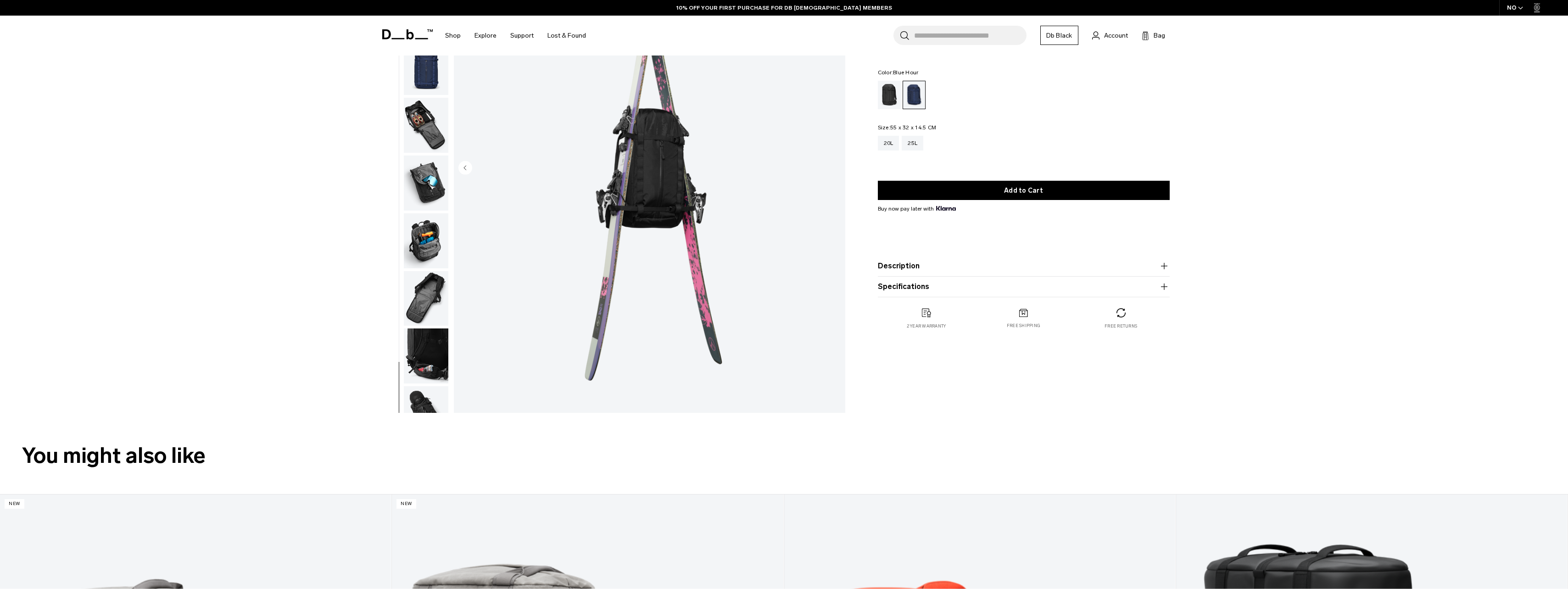
click at [404, 111] on img "button" at bounding box center [426, 125] width 44 height 55
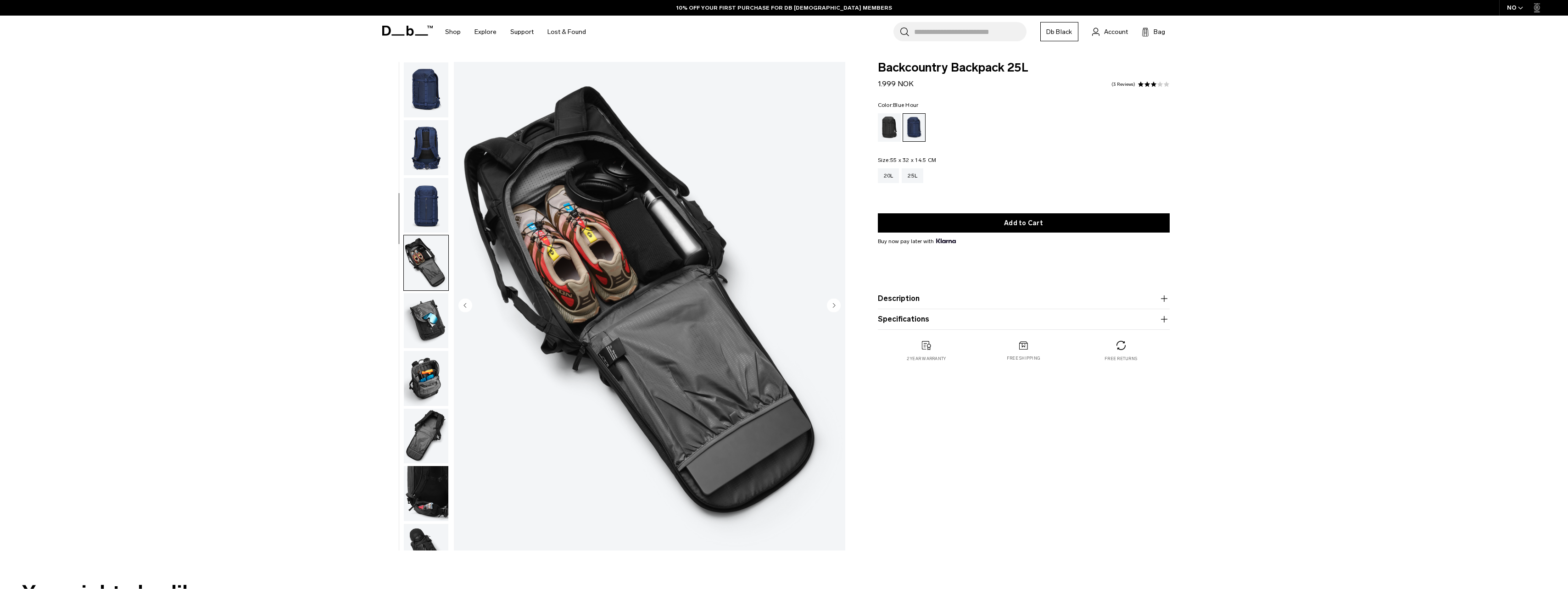
click at [437, 203] on img "button" at bounding box center [426, 206] width 44 height 55
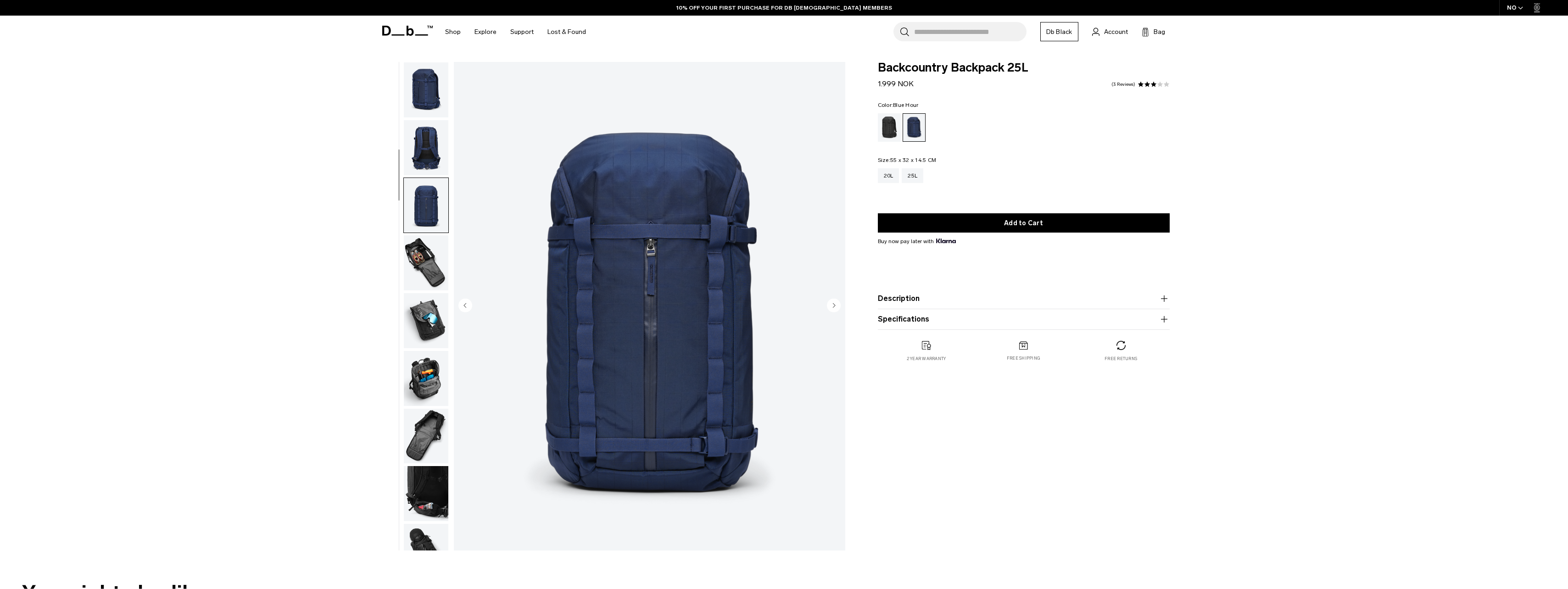
click at [417, 162] on img "button" at bounding box center [426, 147] width 44 height 55
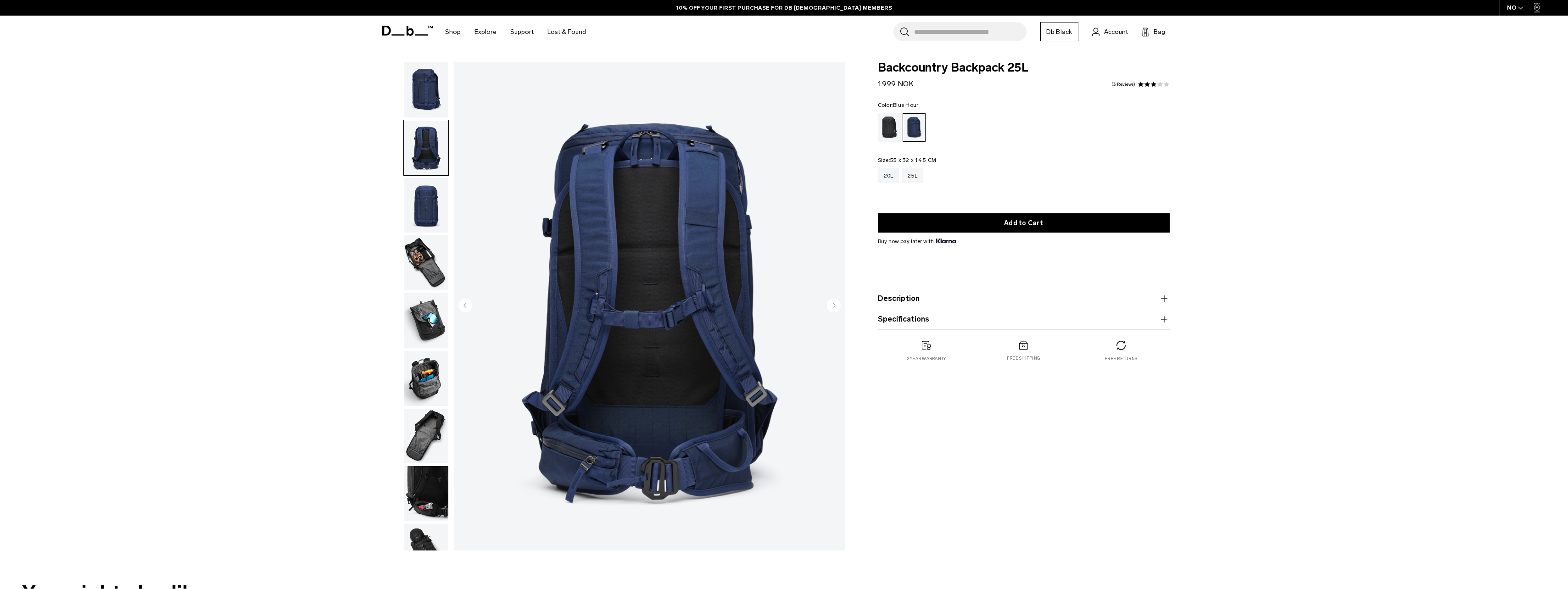
scroll to position [58, 0]
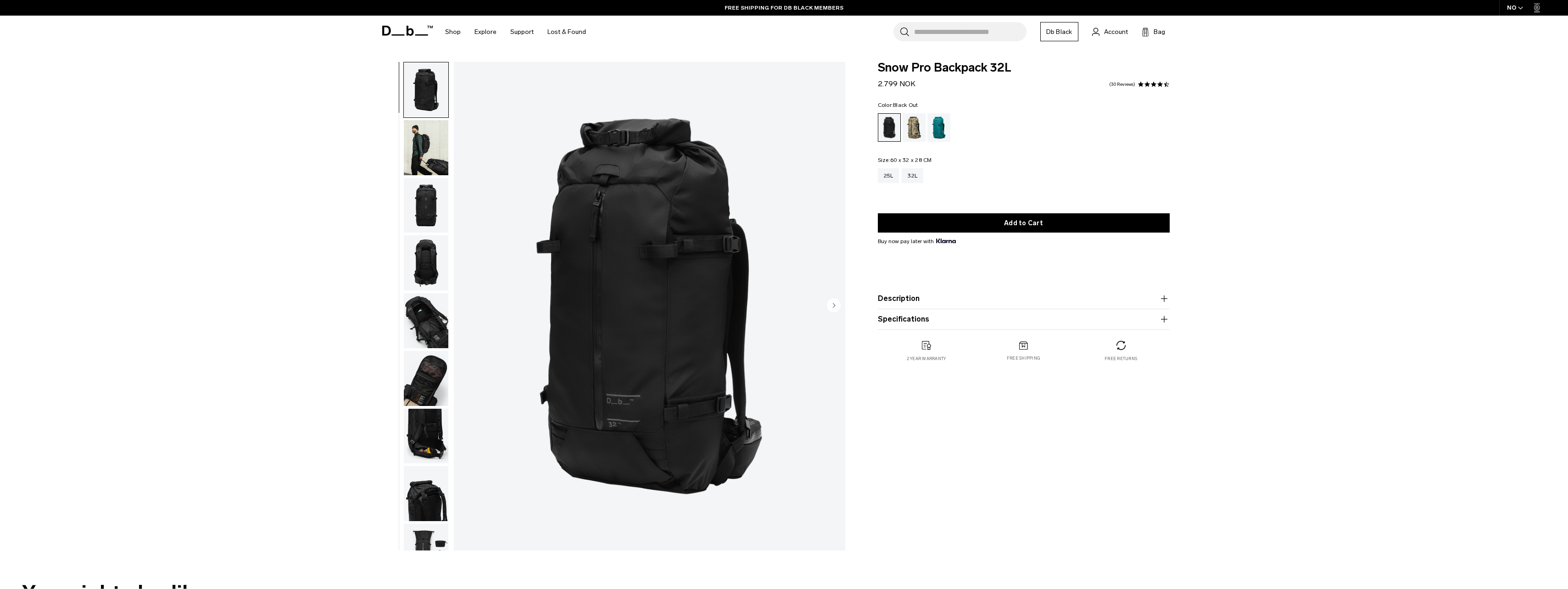
click at [432, 144] on img "button" at bounding box center [426, 147] width 44 height 55
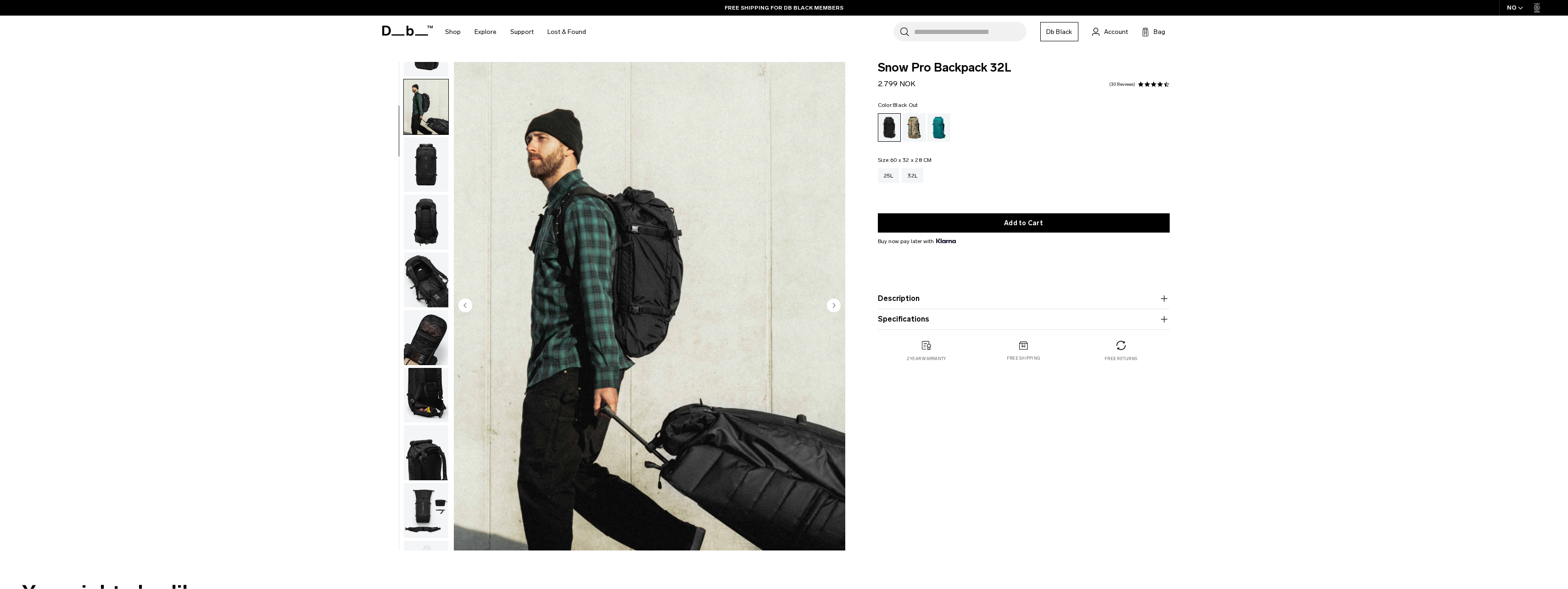
scroll to position [58, 0]
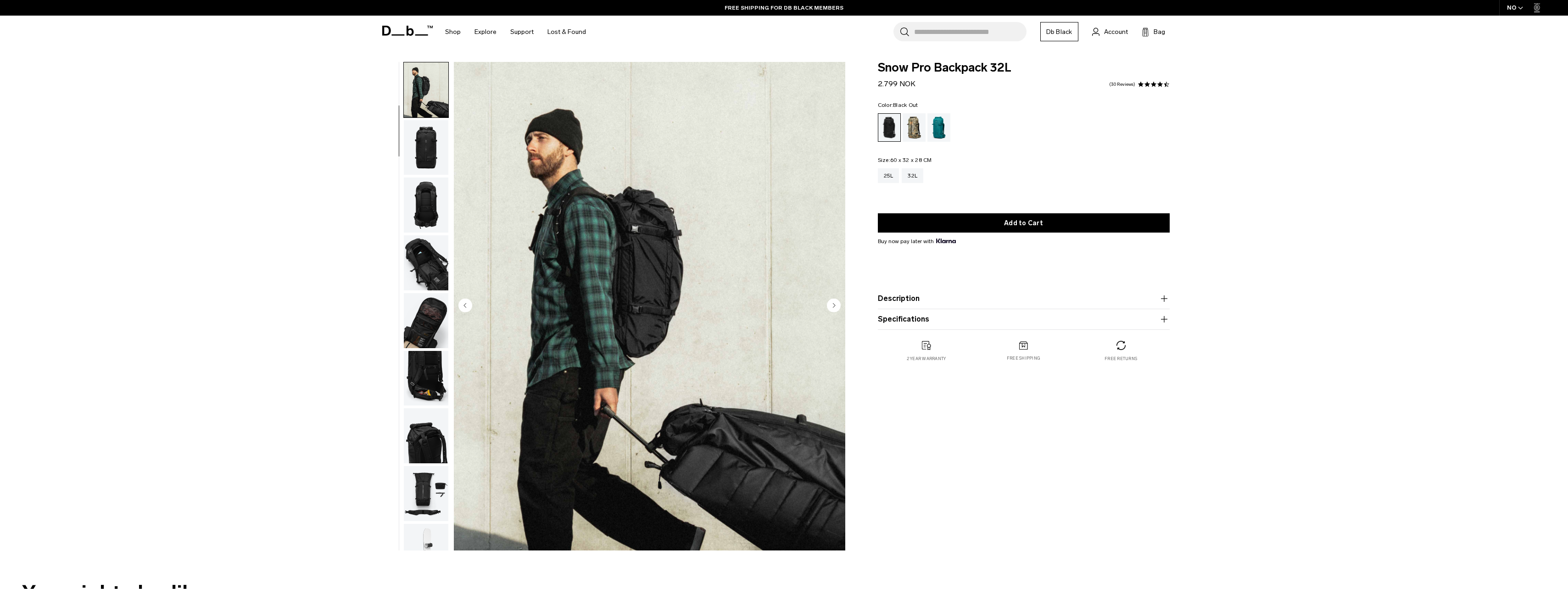
click at [447, 176] on ul at bounding box center [426, 305] width 46 height 488
click at [430, 150] on img "button" at bounding box center [426, 147] width 44 height 55
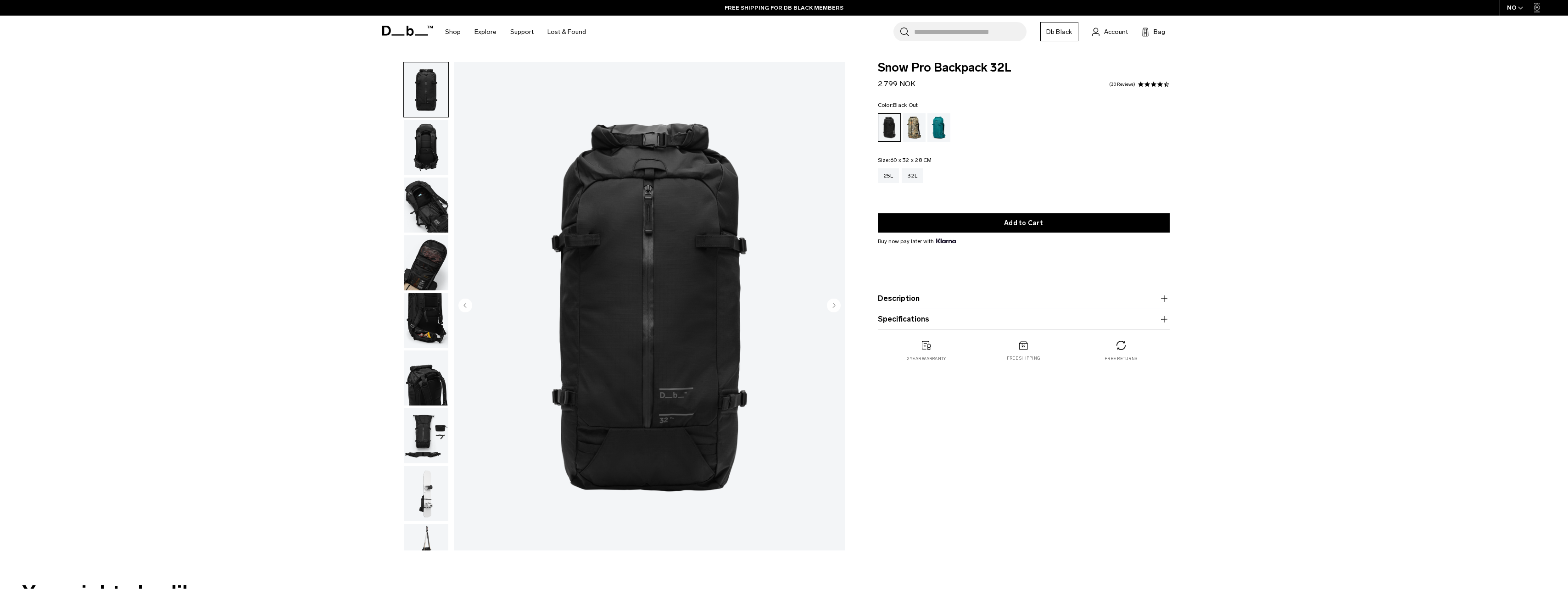
click at [429, 140] on img "button" at bounding box center [426, 147] width 44 height 55
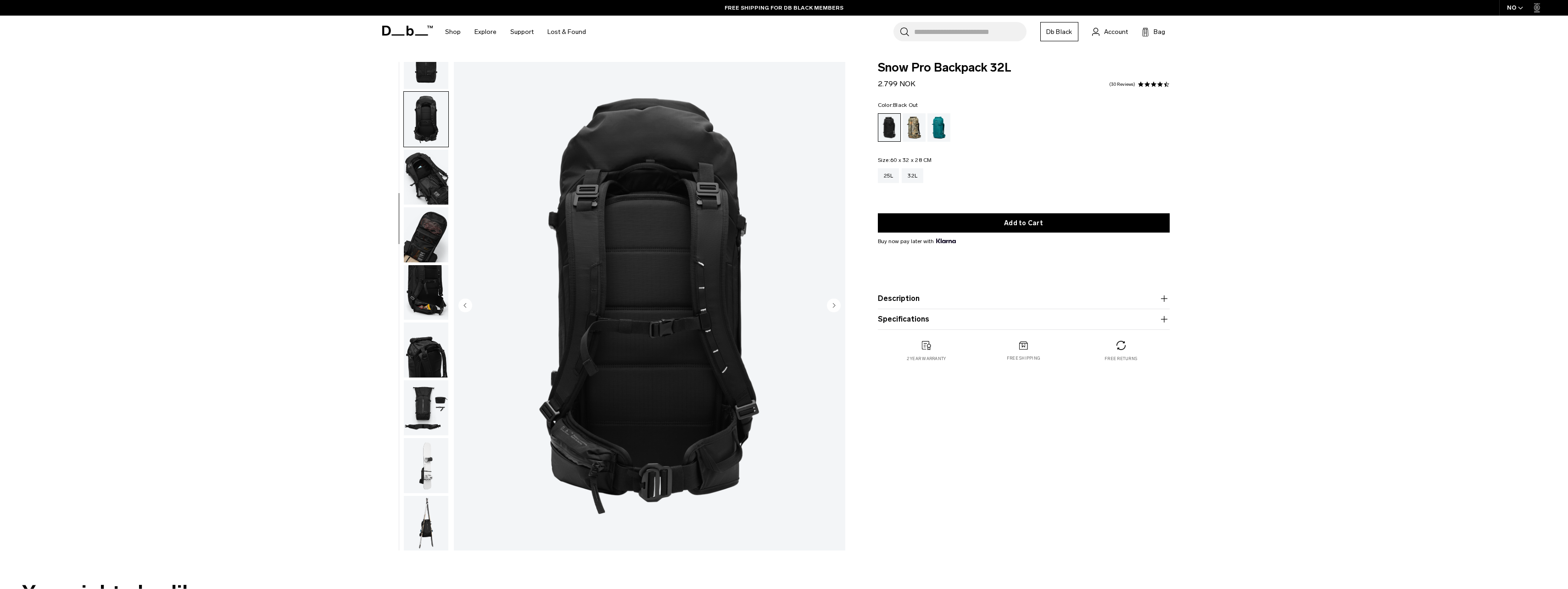
scroll to position [144, 0]
click at [436, 170] on img "button" at bounding box center [426, 176] width 44 height 55
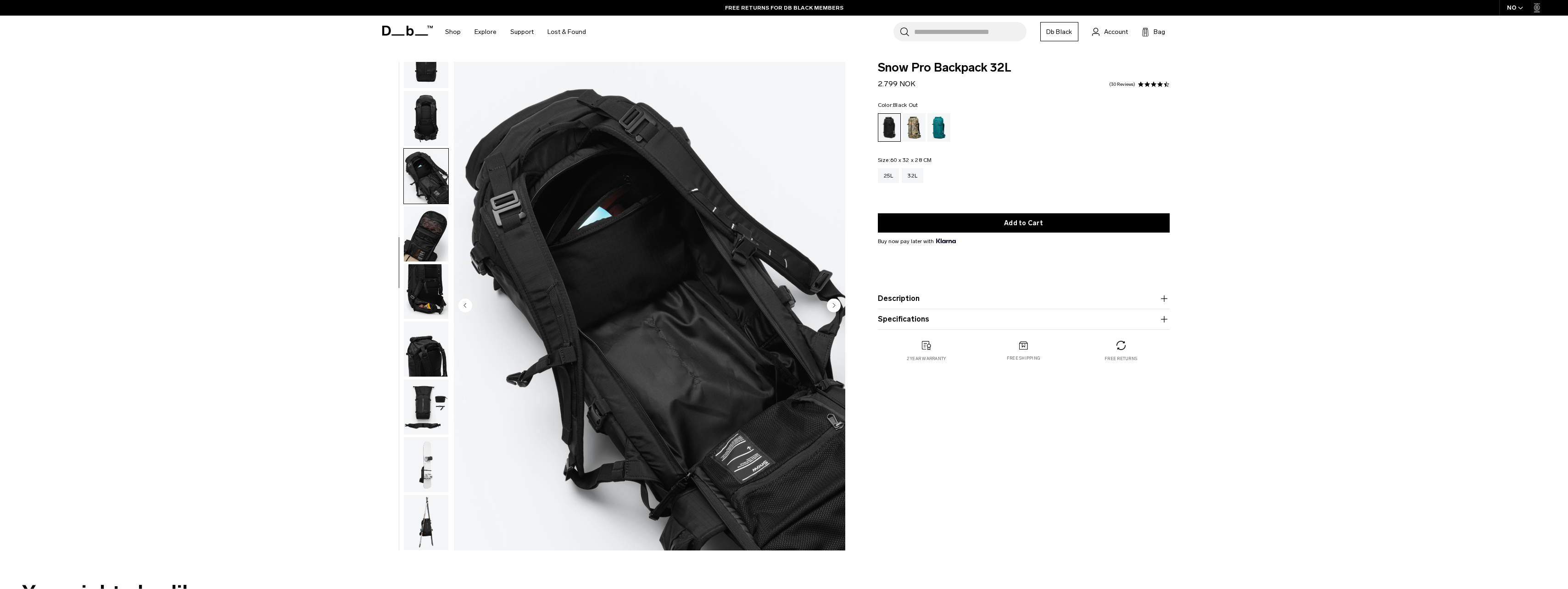
click at [427, 127] on img "button" at bounding box center [426, 118] width 44 height 55
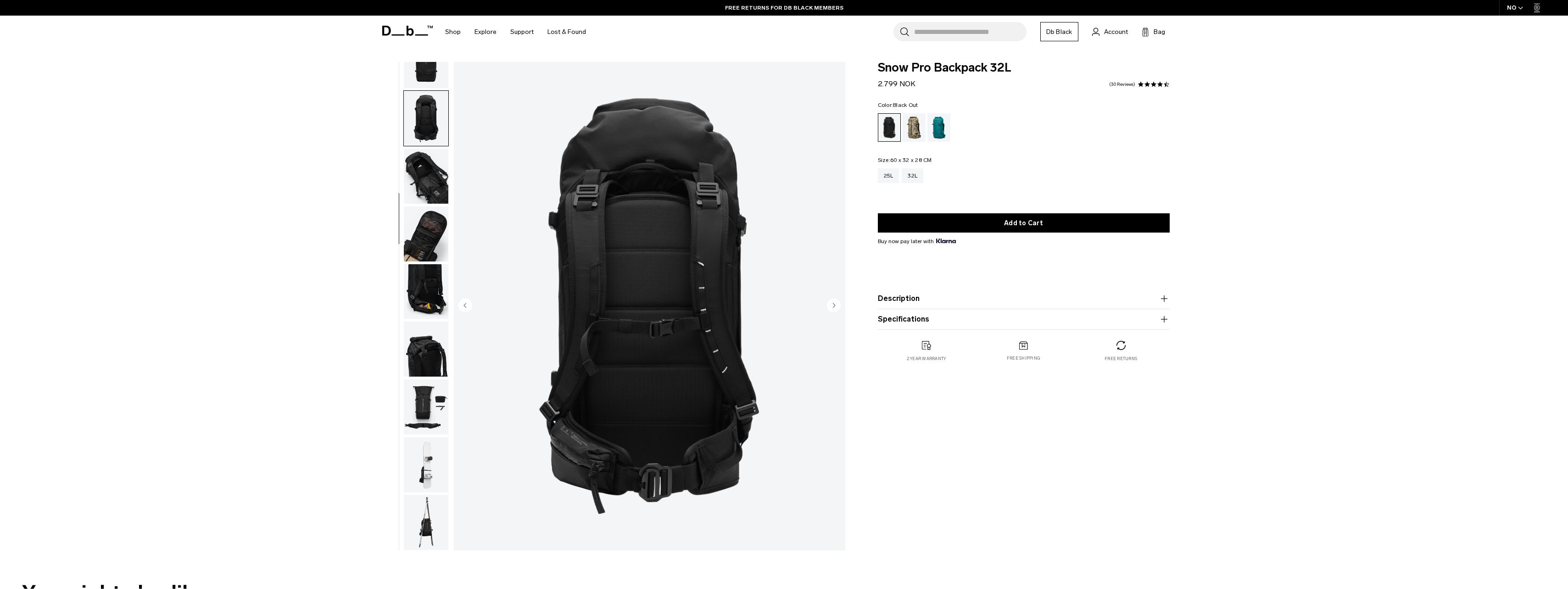
click at [425, 406] on img "button" at bounding box center [426, 407] width 44 height 55
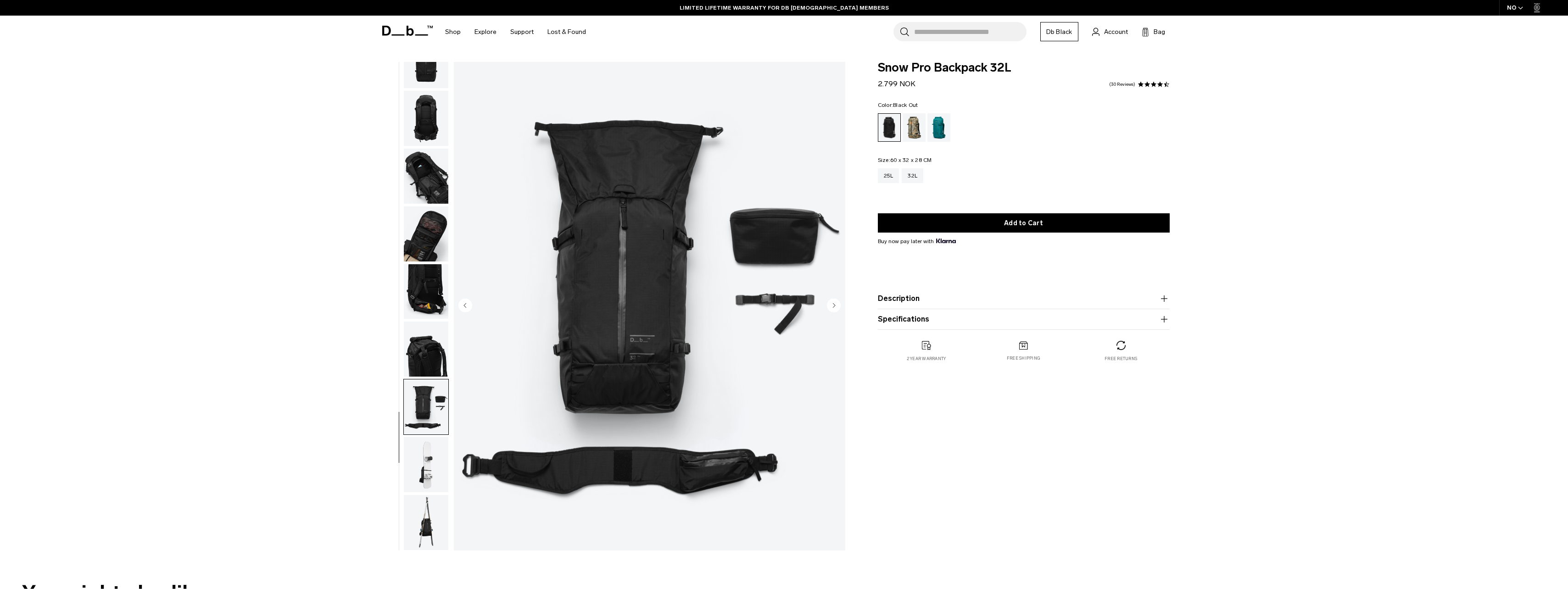
click at [426, 462] on img "button" at bounding box center [426, 464] width 44 height 55
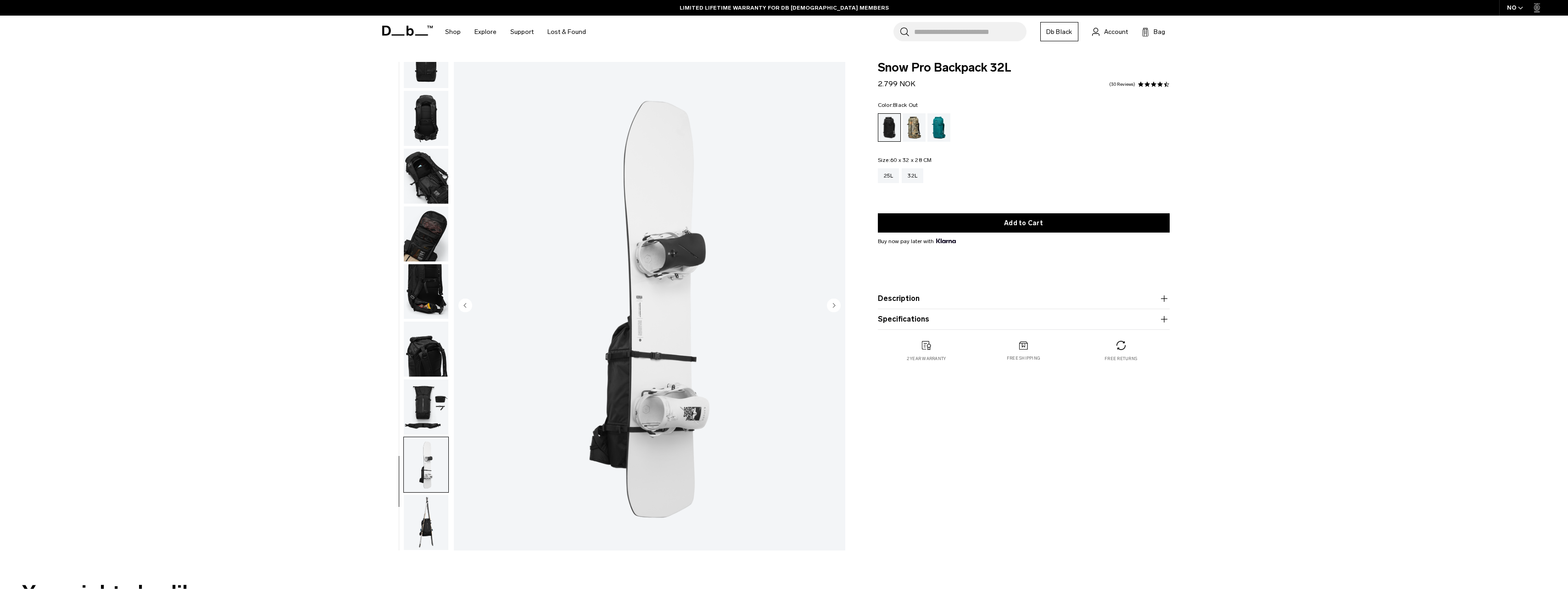
click at [432, 325] on img "button" at bounding box center [426, 349] width 44 height 55
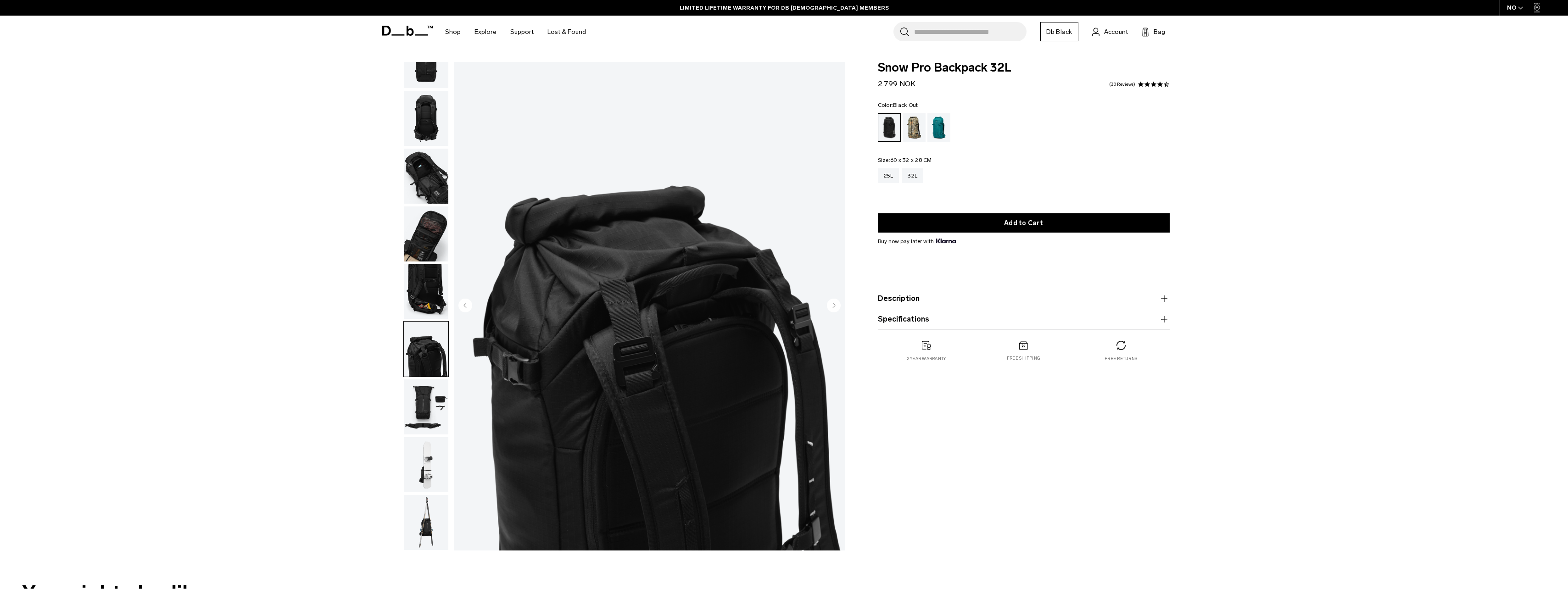
click at [428, 270] on img "button" at bounding box center [426, 292] width 44 height 55
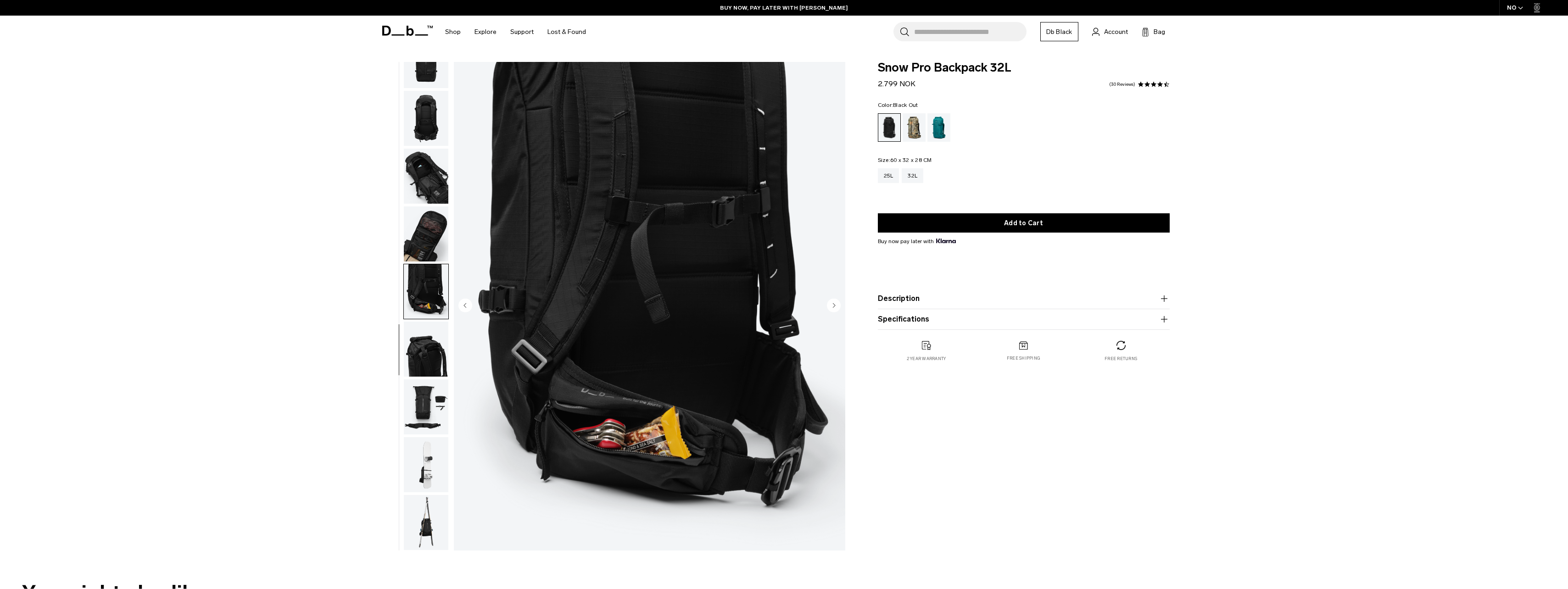
click at [428, 213] on img "button" at bounding box center [426, 234] width 44 height 55
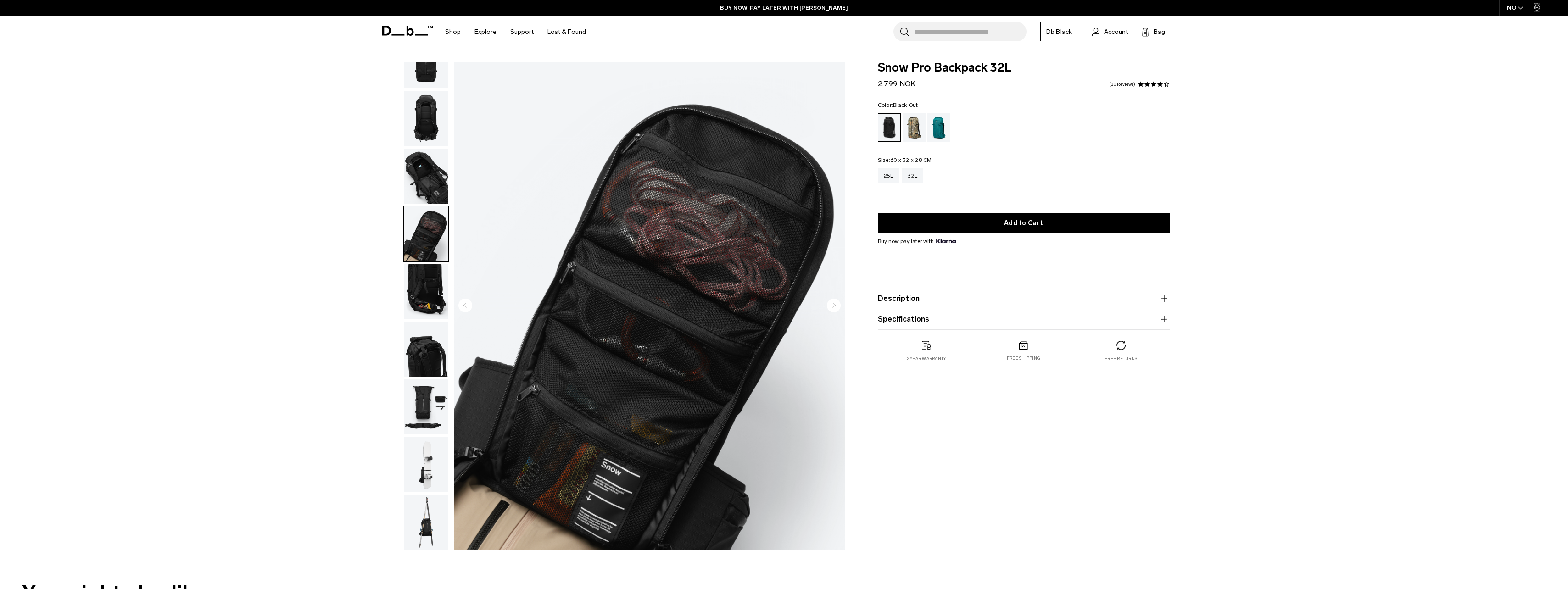
click at [434, 164] on img "button" at bounding box center [426, 176] width 44 height 55
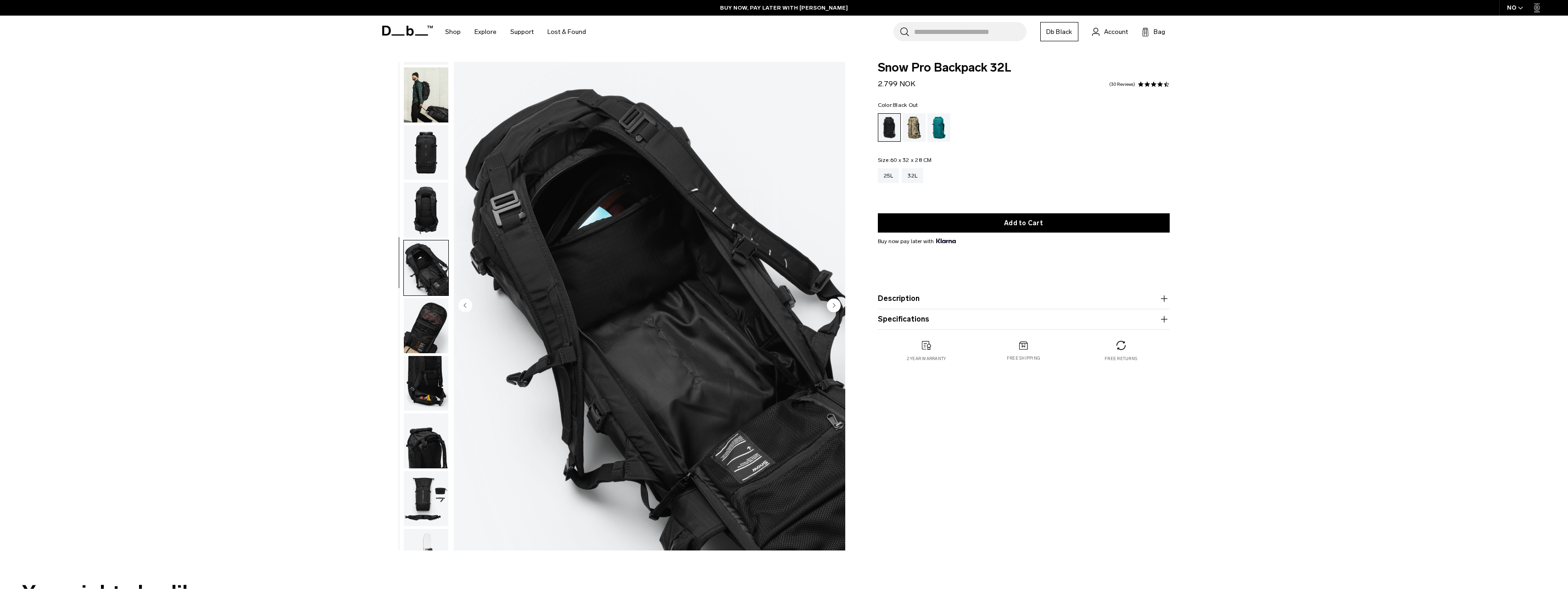
click at [435, 185] on img "button" at bounding box center [426, 210] width 44 height 55
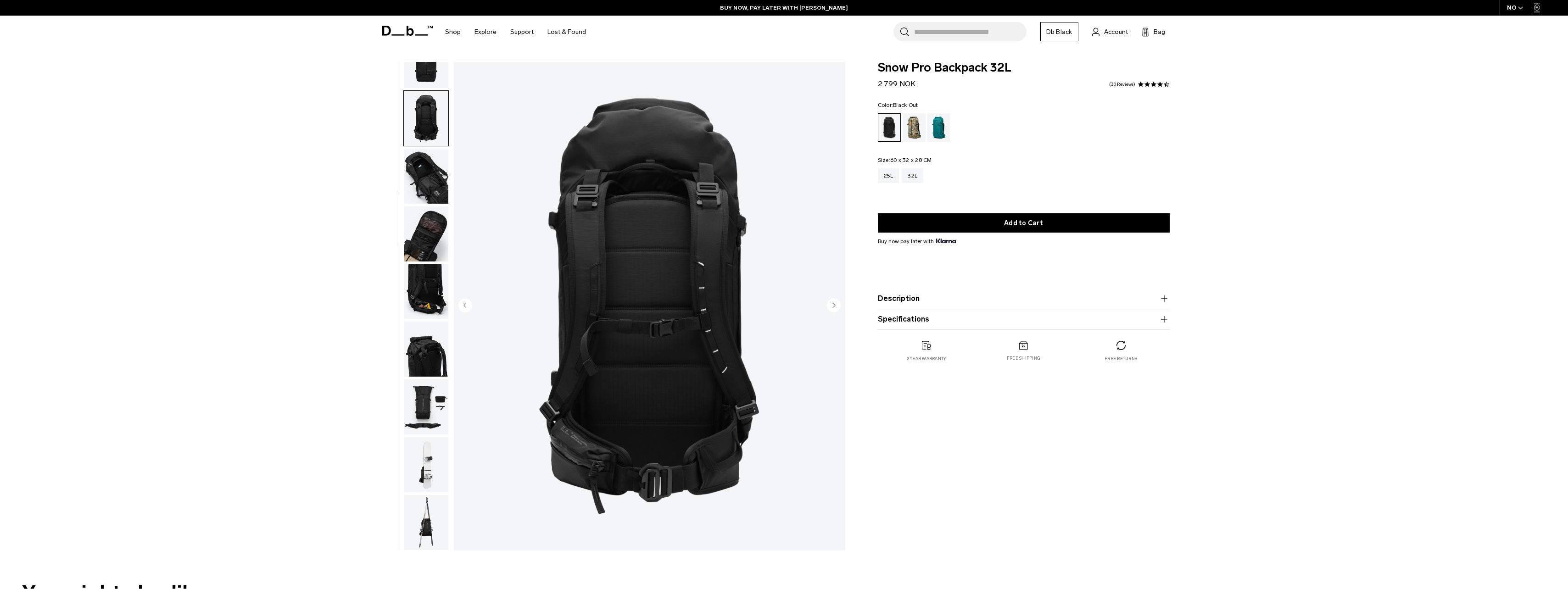
click at [421, 122] on img "button" at bounding box center [426, 118] width 44 height 55
click at [425, 102] on img "button" at bounding box center [426, 118] width 44 height 55
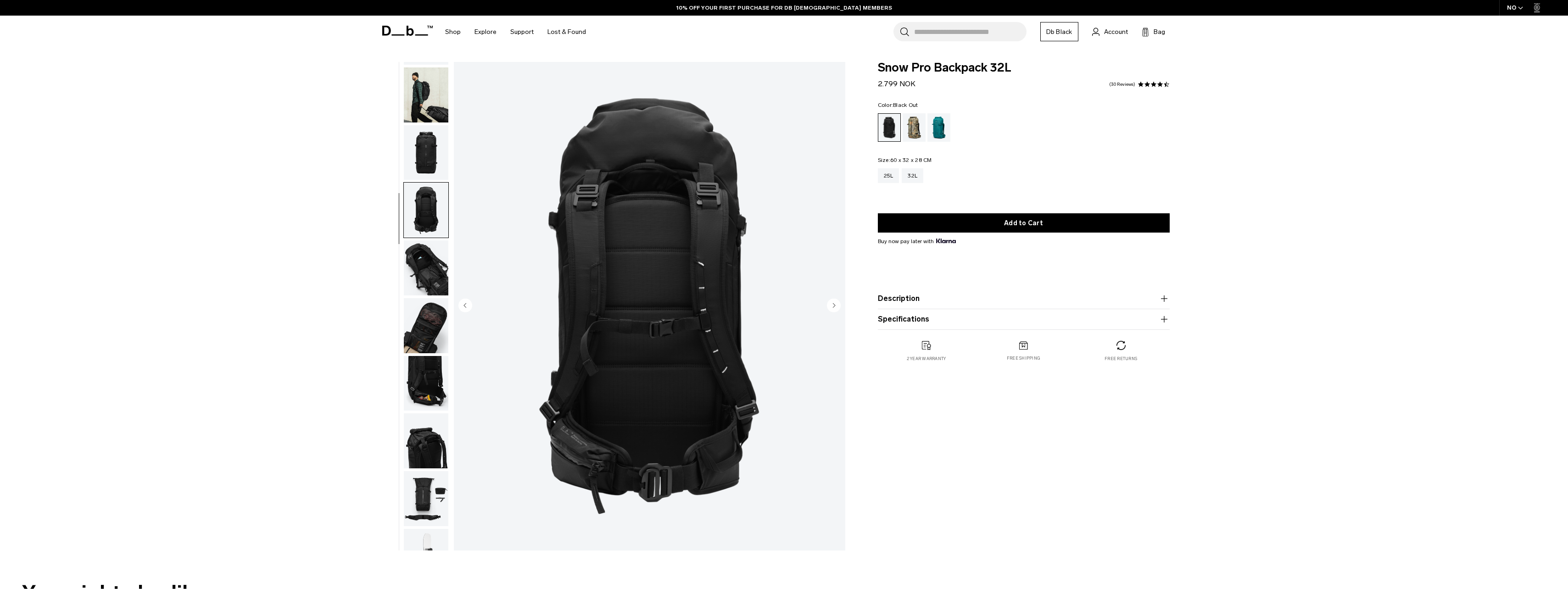
click at [426, 145] on img "button" at bounding box center [426, 153] width 44 height 55
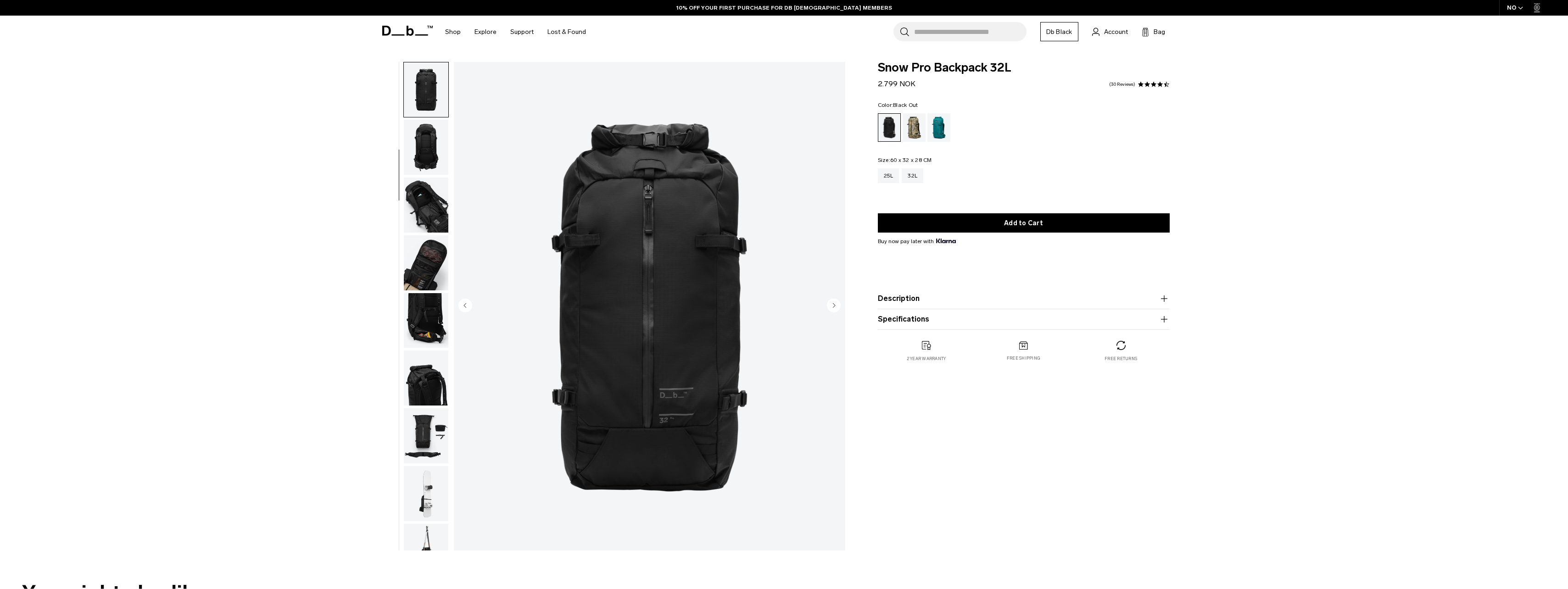
scroll to position [116, 0]
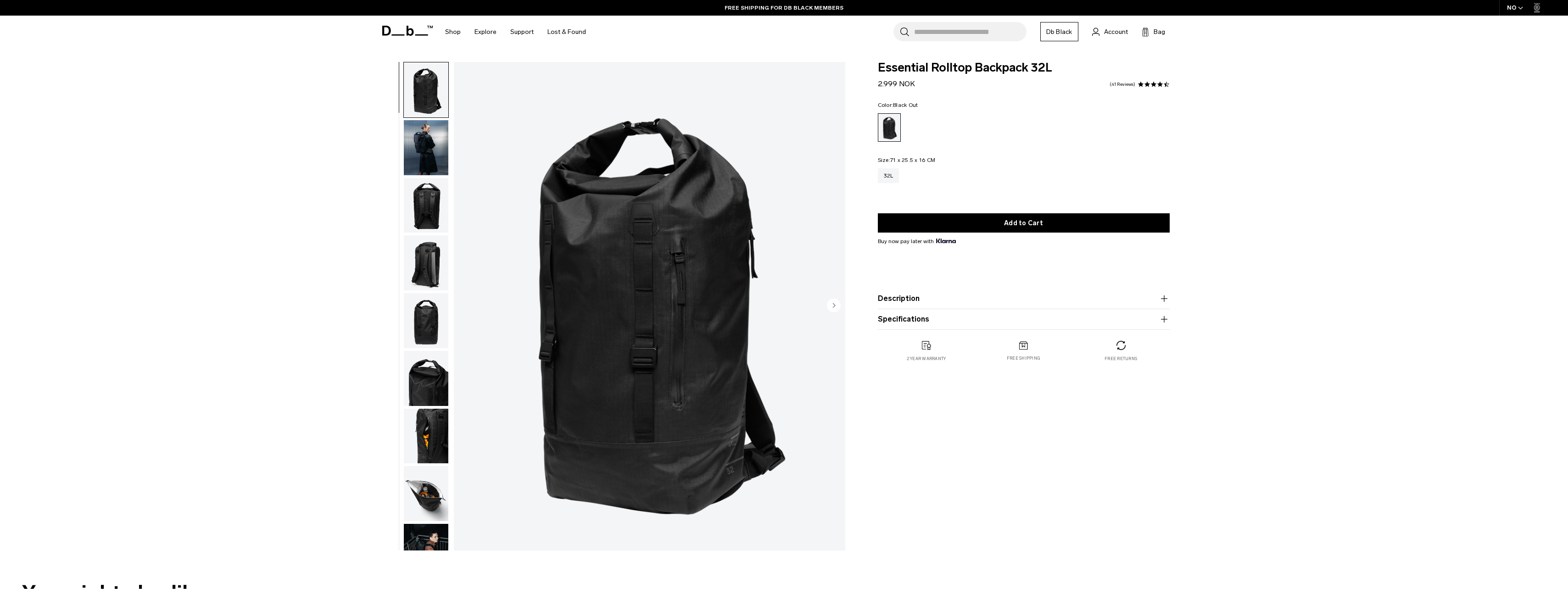
click at [431, 147] on img "button" at bounding box center [426, 147] width 44 height 55
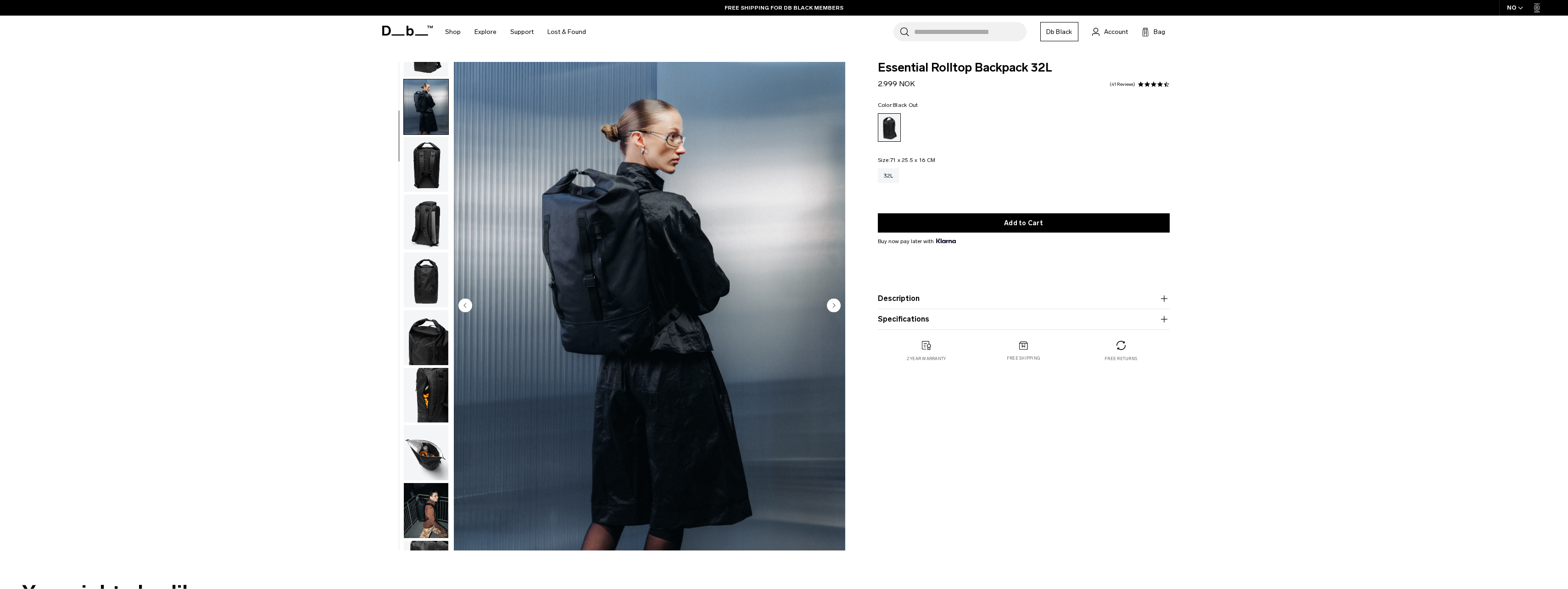
scroll to position [58, 0]
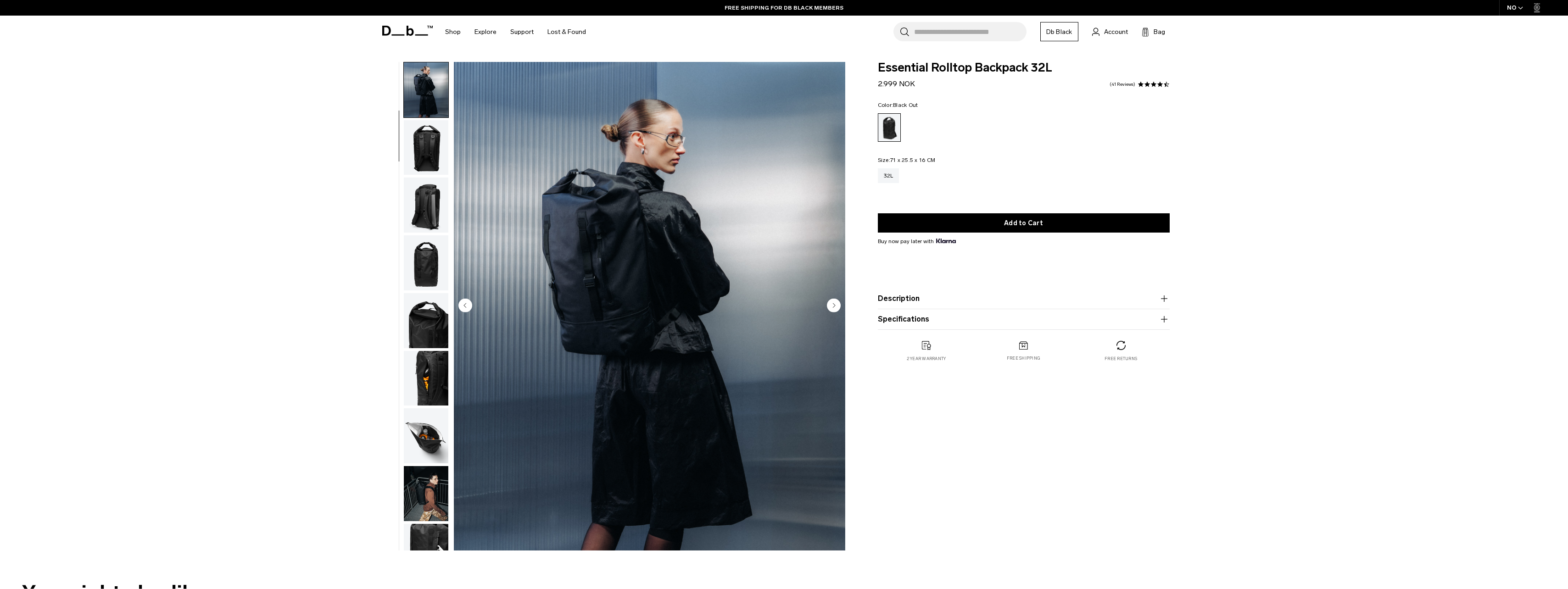
click at [432, 170] on img "button" at bounding box center [426, 147] width 44 height 55
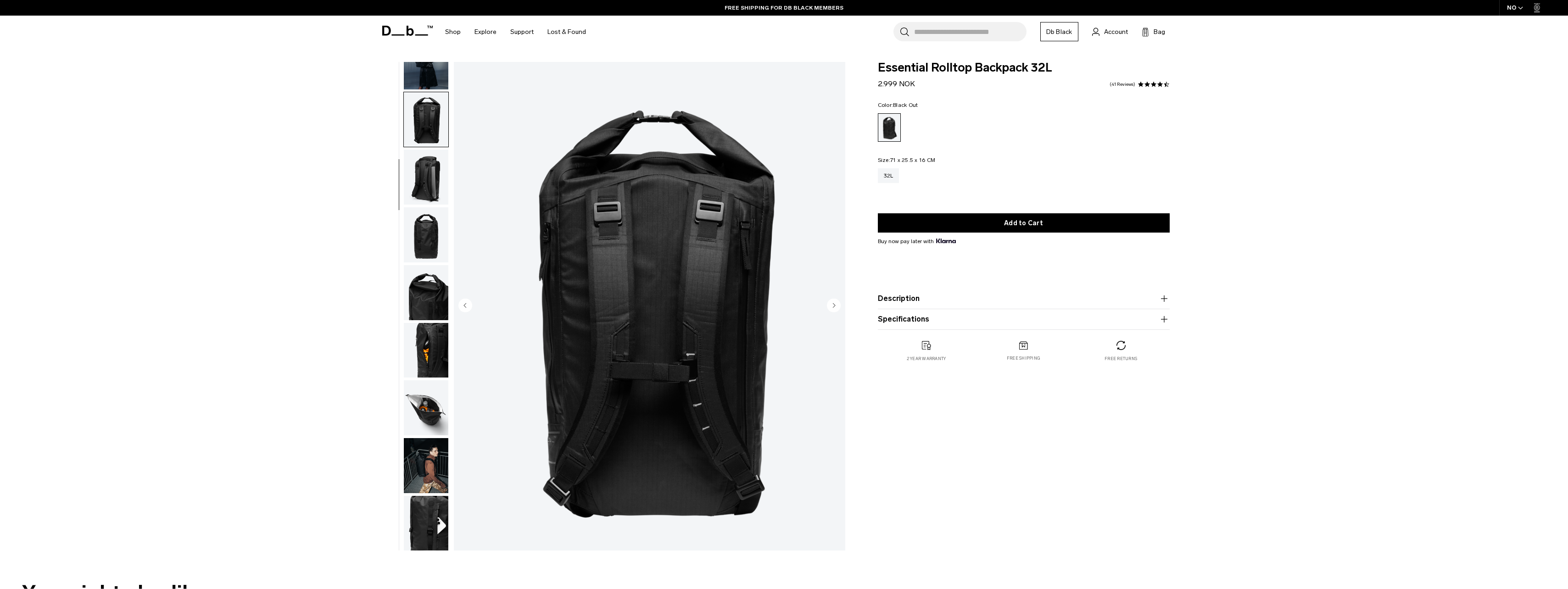
scroll to position [87, 0]
click at [735, 347] on img "3 / 10" at bounding box center [649, 305] width 391 height 488
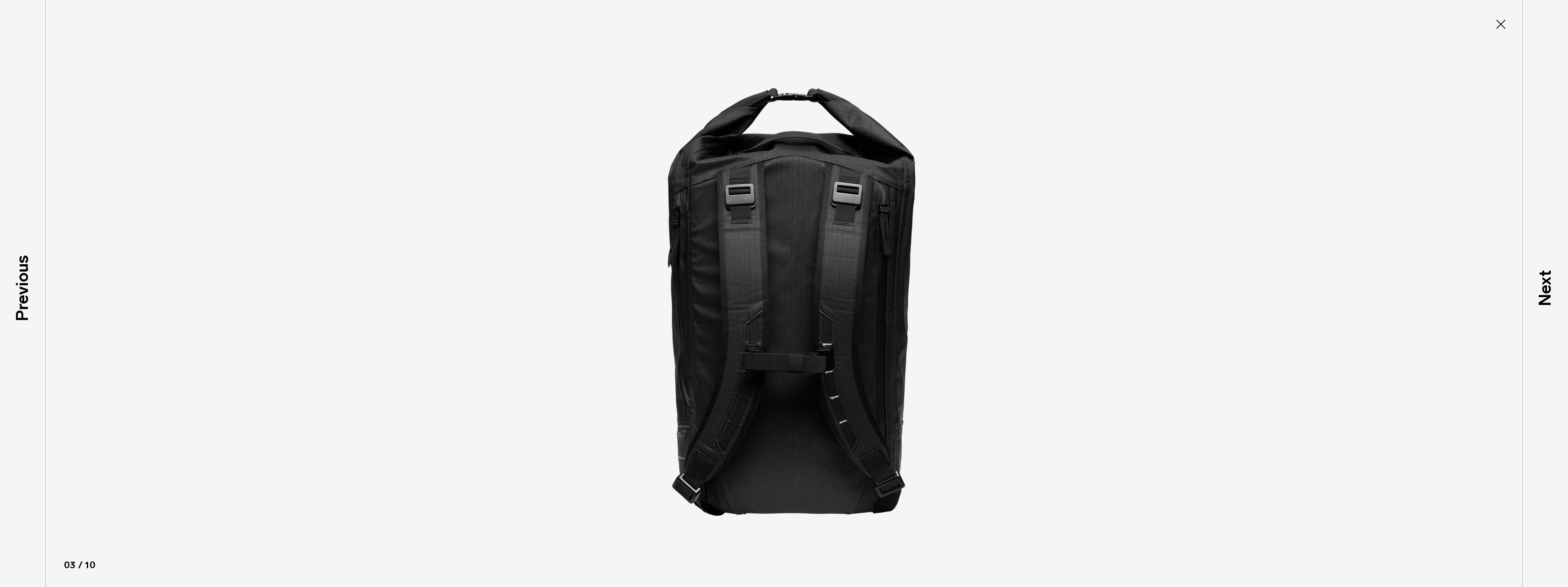
type button "Close"
